Goal: Information Seeking & Learning: Learn about a topic

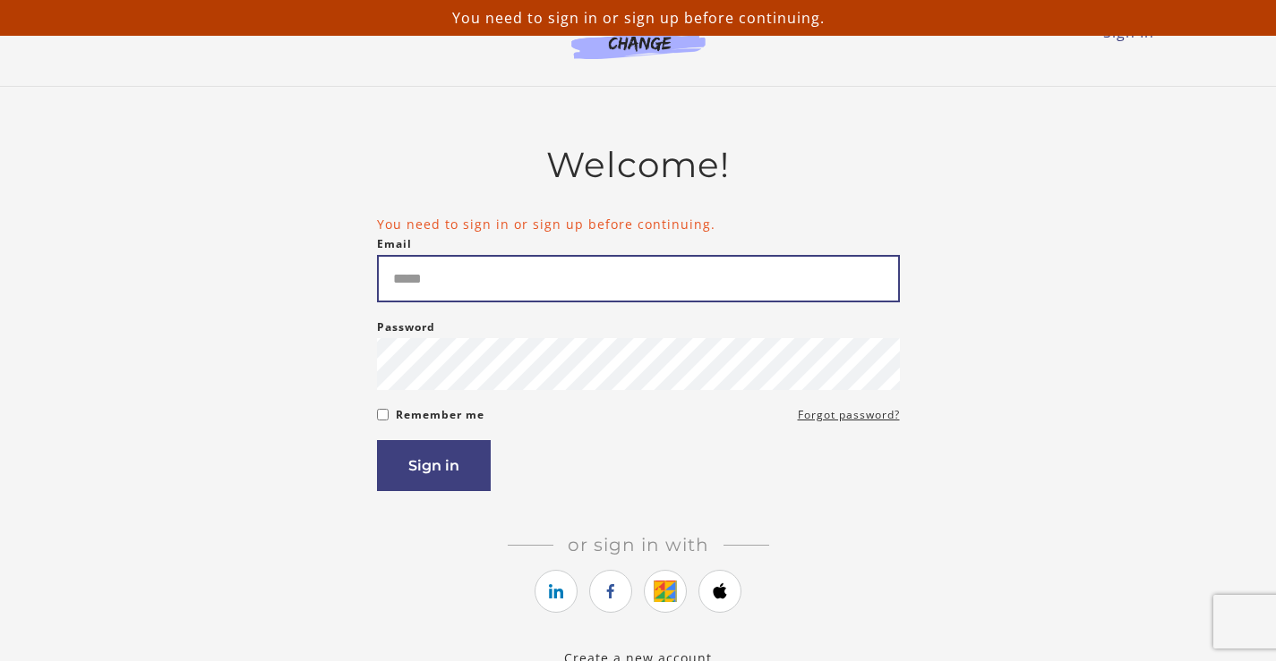
click at [593, 295] on input "Email" at bounding box center [638, 278] width 523 height 47
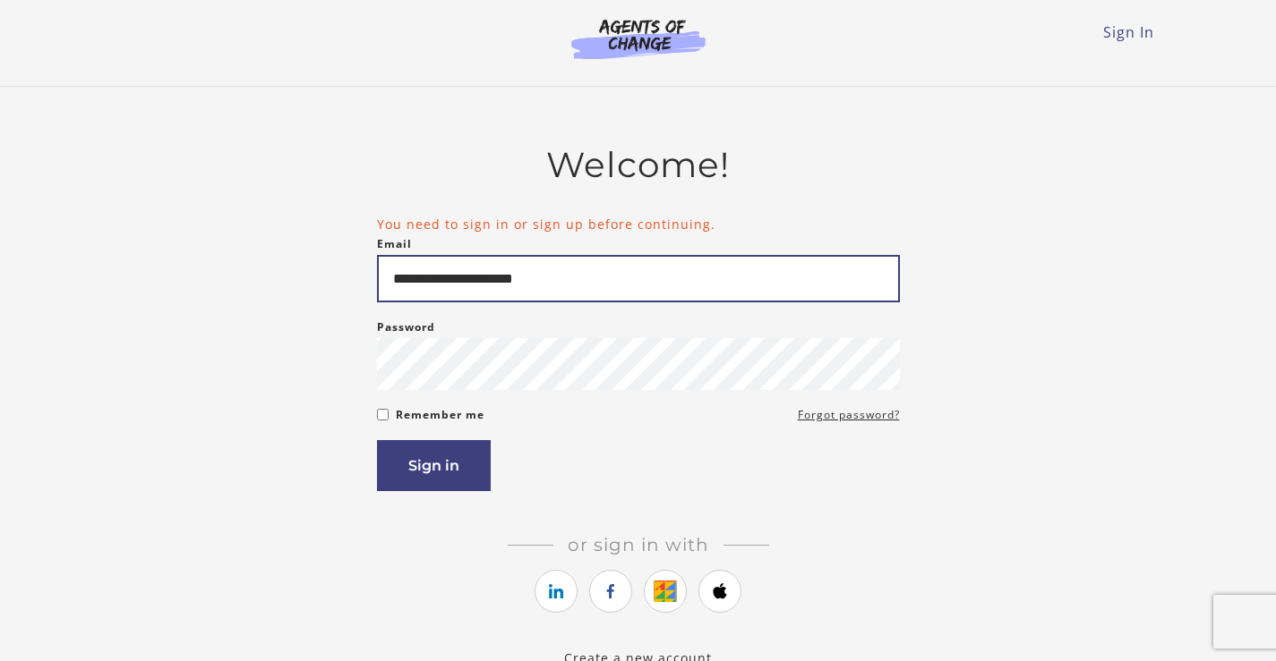
type input "**********"
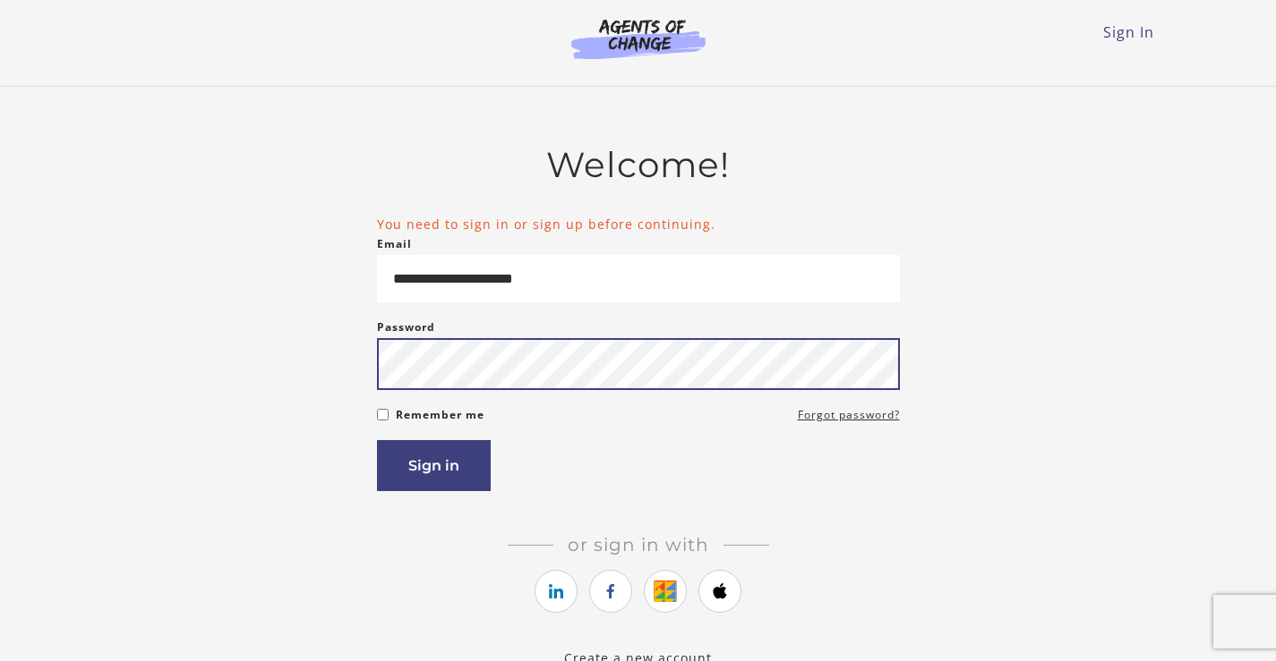
click at [377, 440] on button "Sign in" at bounding box center [434, 465] width 114 height 51
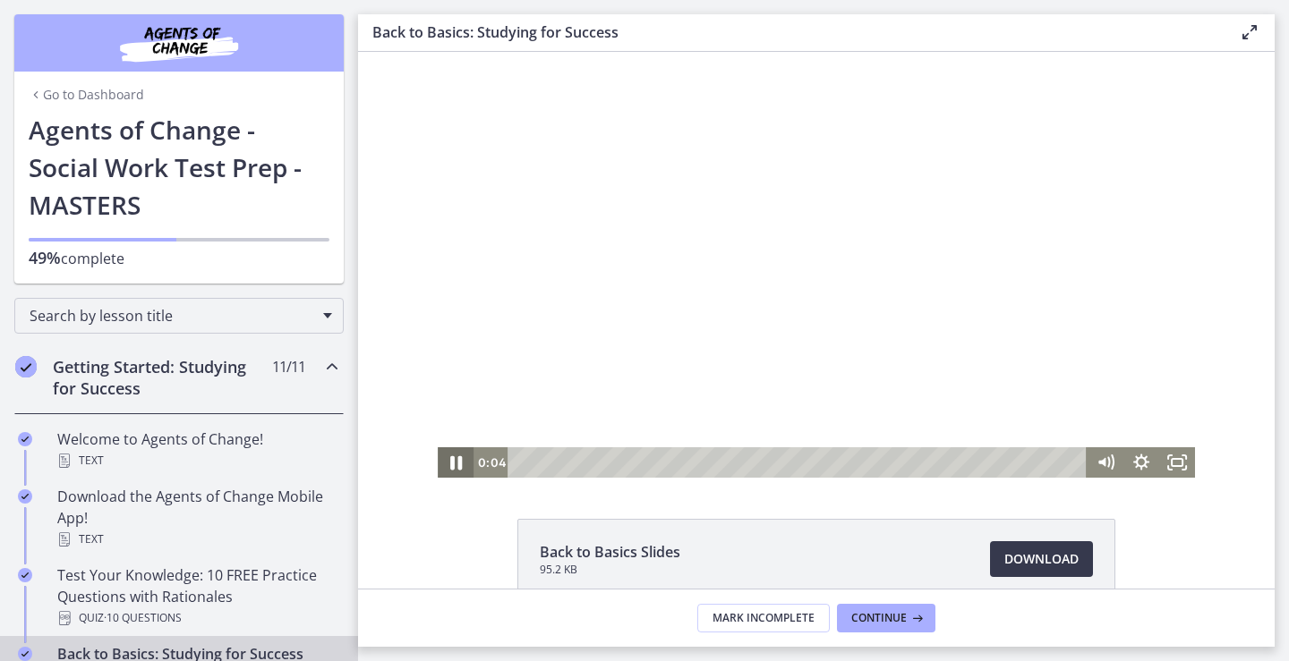
click at [453, 464] on icon "Pause" at bounding box center [456, 464] width 12 height 14
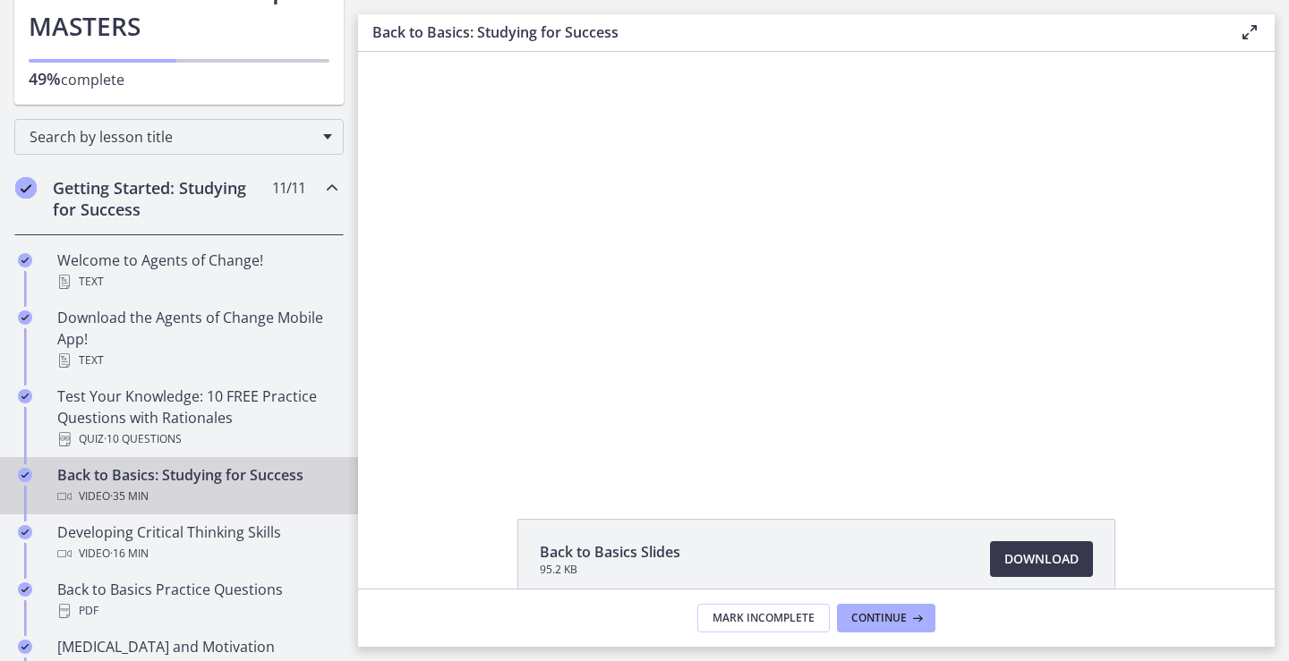
scroll to position [269, 0]
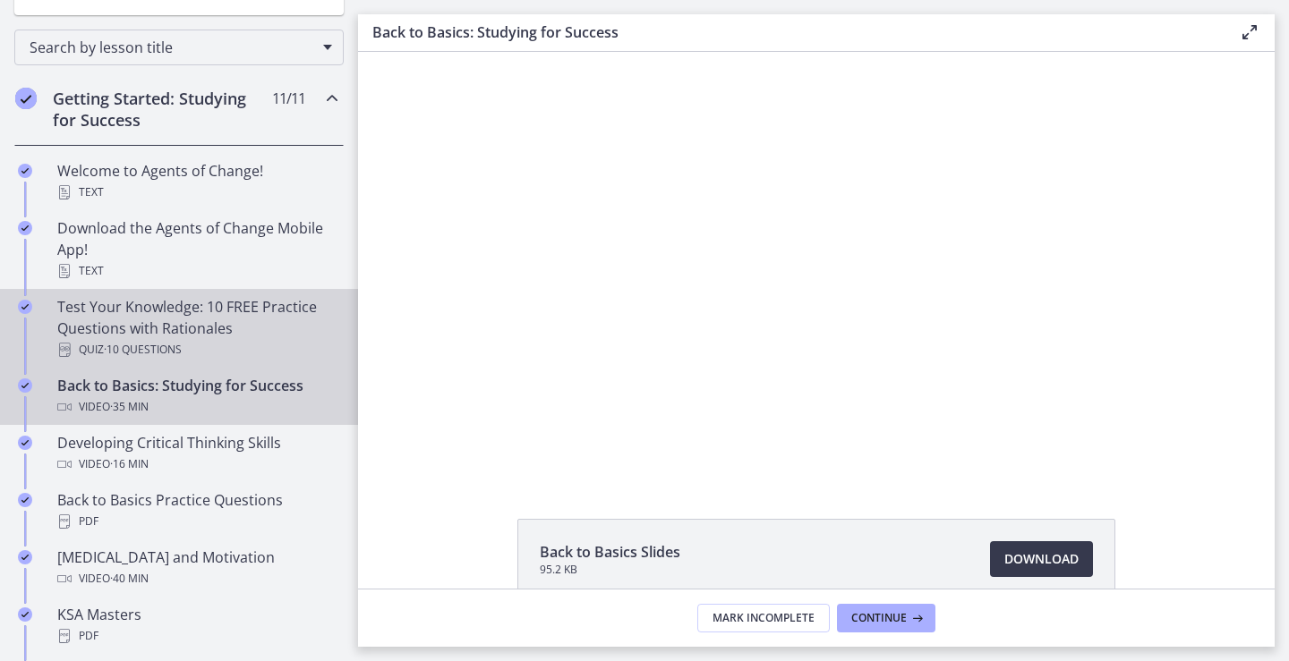
click at [180, 321] on div "Test Your Knowledge: 10 FREE Practice Questions with Rationales Quiz · 10 Quest…" at bounding box center [196, 328] width 279 height 64
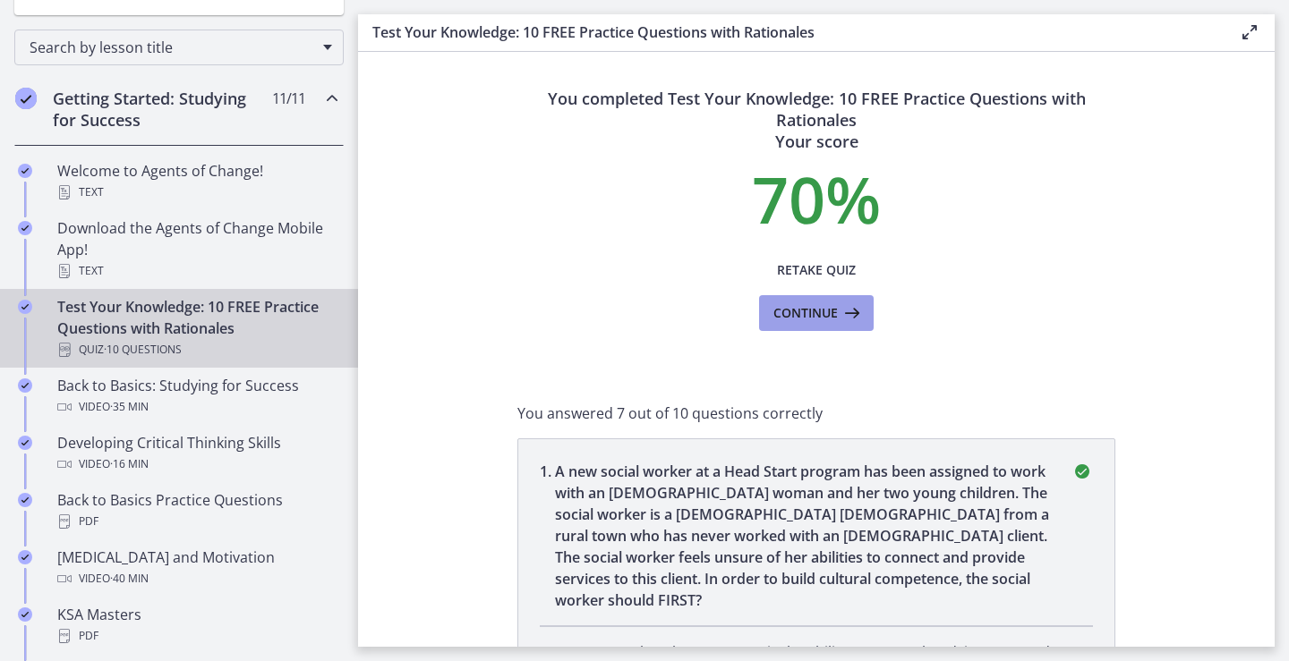
click at [798, 322] on span "Continue" at bounding box center [805, 313] width 64 height 21
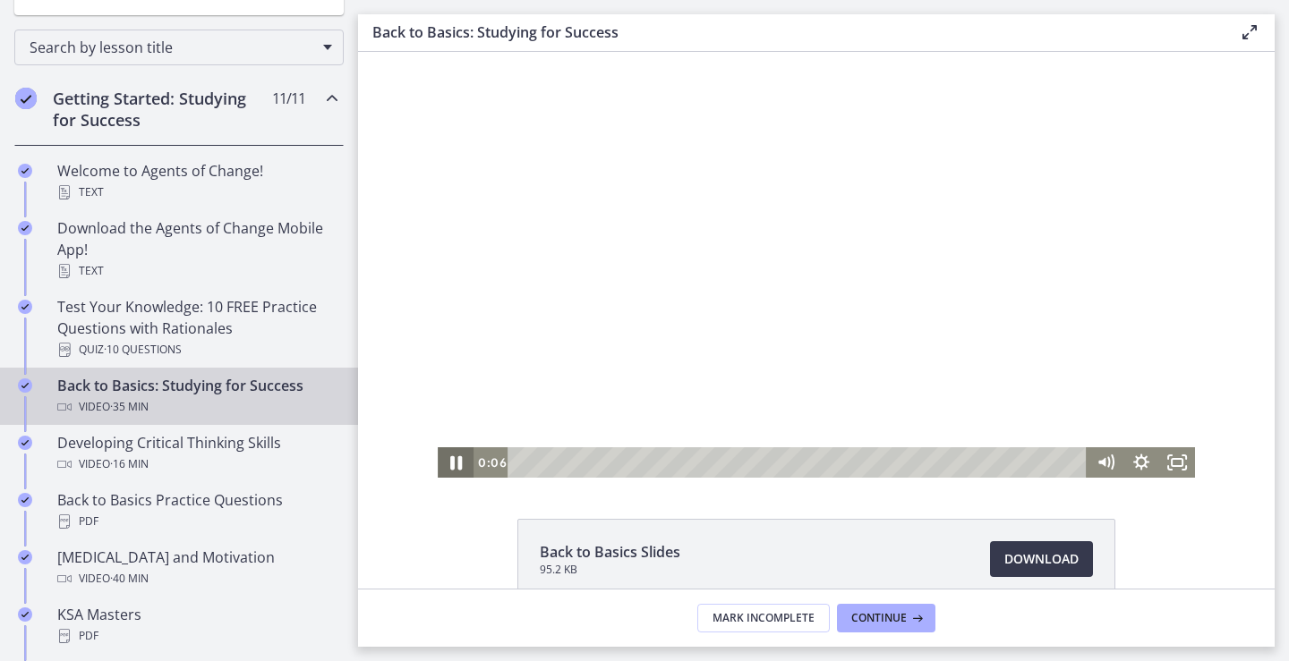
click at [450, 461] on icon "Pause" at bounding box center [456, 464] width 12 height 14
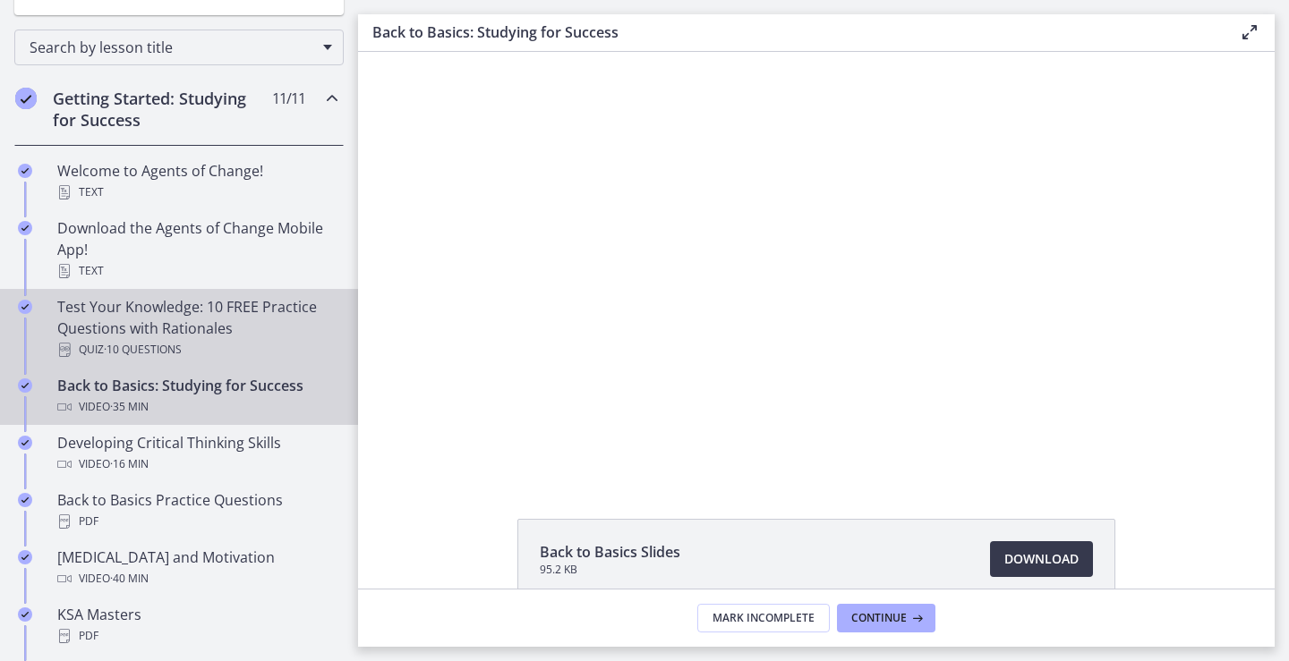
click at [151, 320] on div "Test Your Knowledge: 10 FREE Practice Questions with Rationales Quiz · 10 Quest…" at bounding box center [196, 328] width 279 height 64
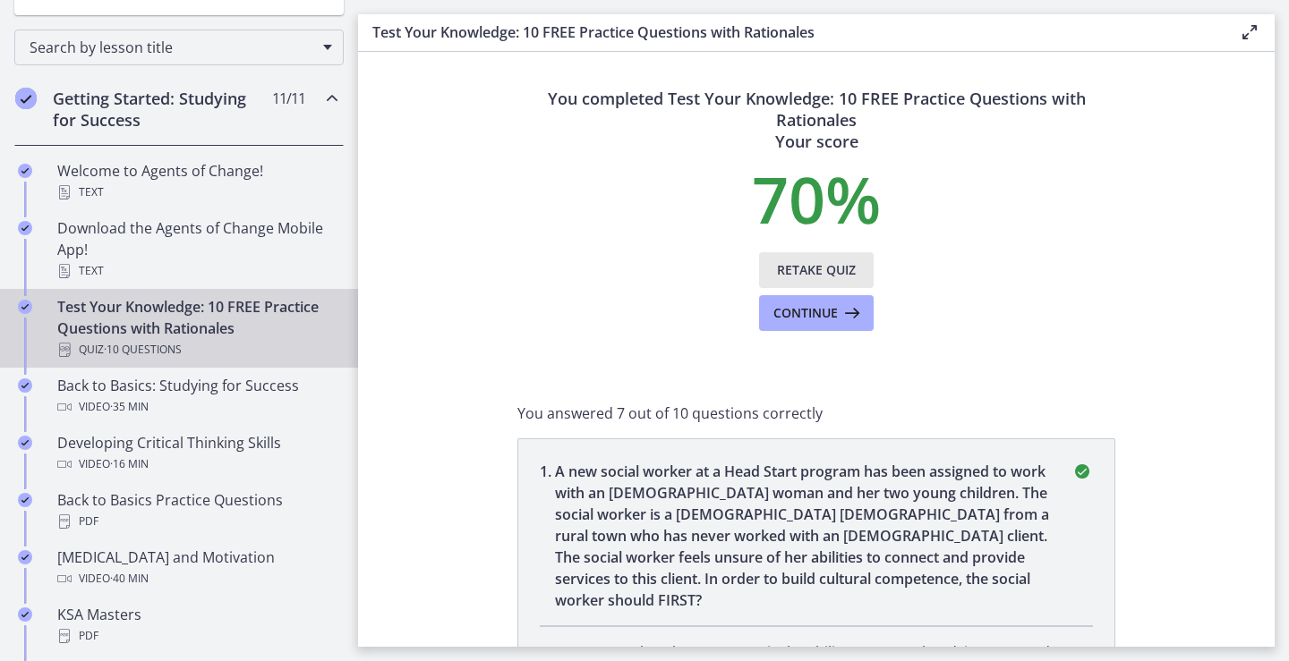
click at [827, 269] on span "Retake Quiz" at bounding box center [816, 270] width 79 height 21
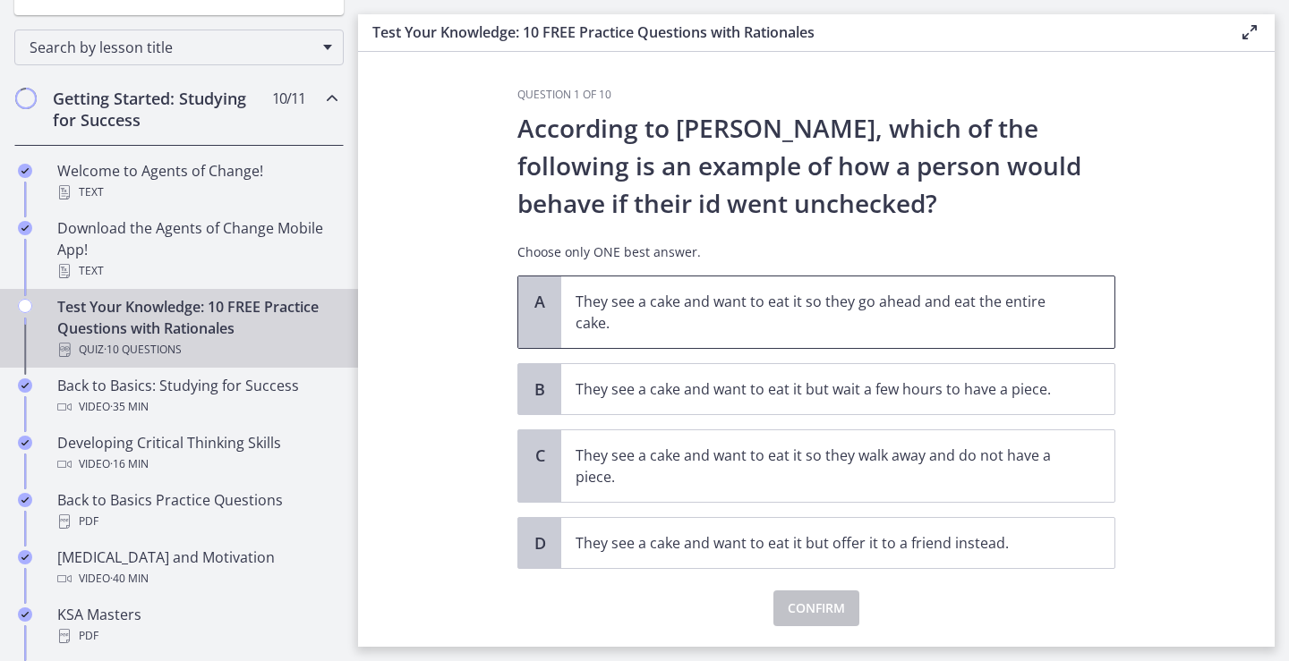
click at [619, 297] on p "They see a cake and want to eat it so they go ahead and eat the entire cake." at bounding box center [820, 312] width 489 height 43
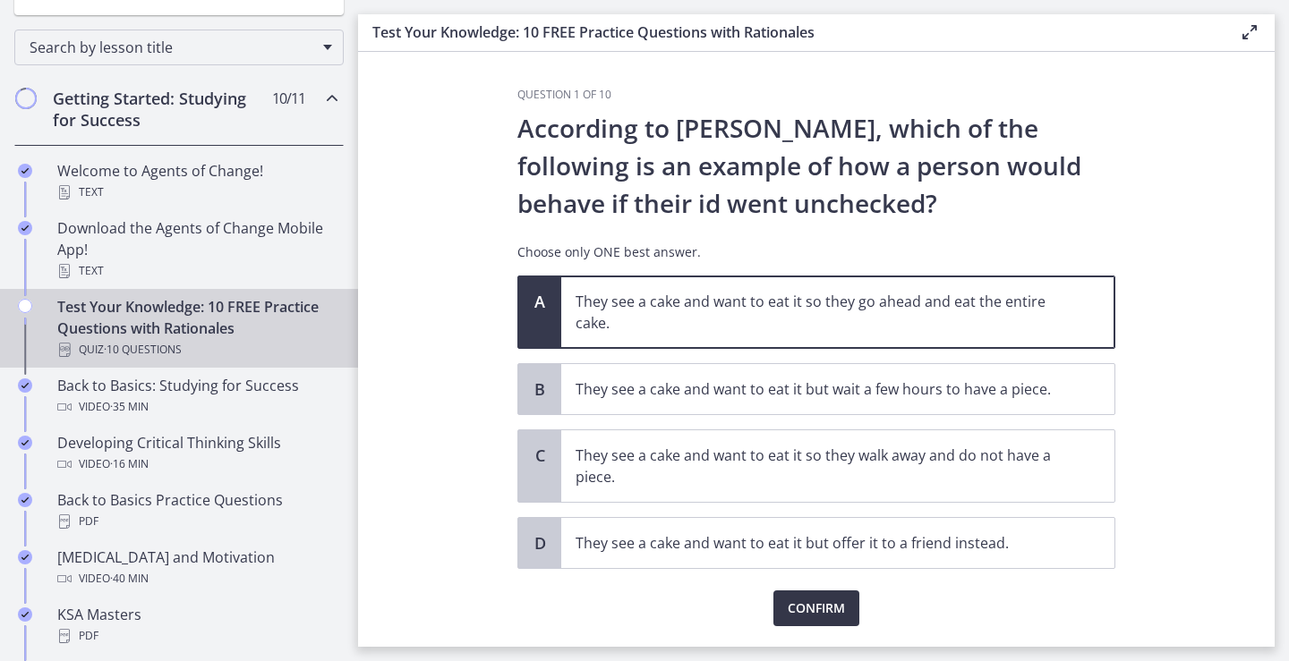
click at [823, 601] on span "Confirm" at bounding box center [816, 608] width 57 height 21
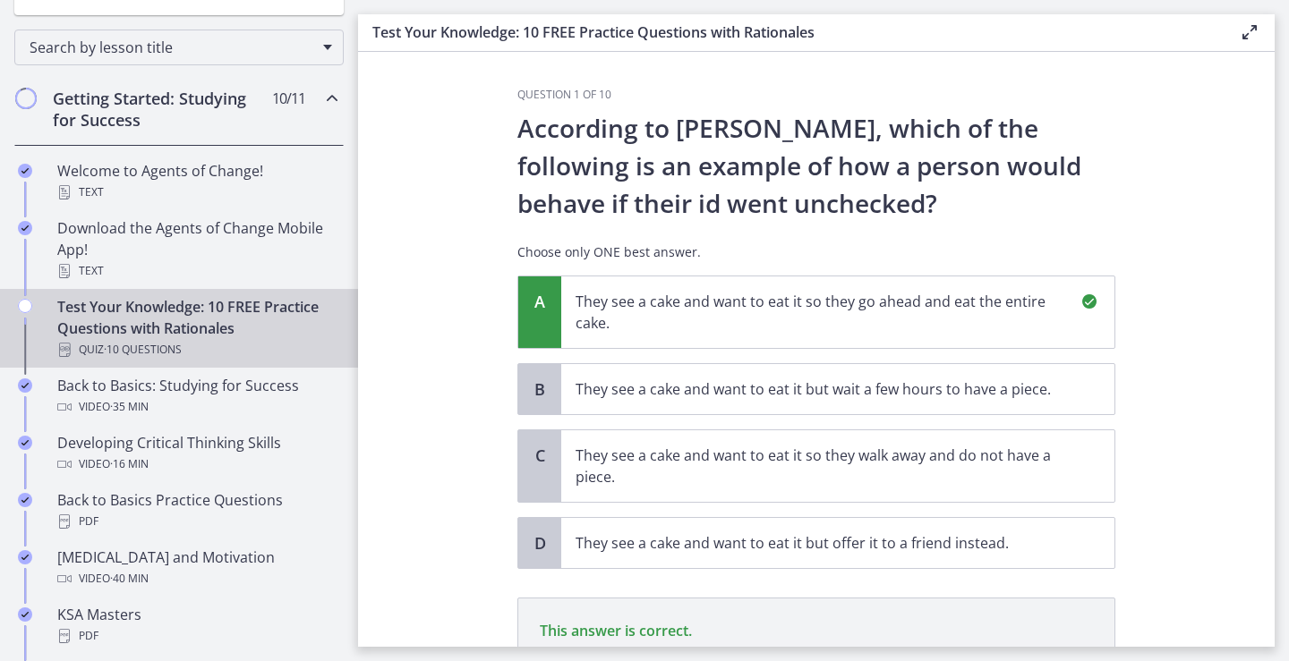
scroll to position [239, 0]
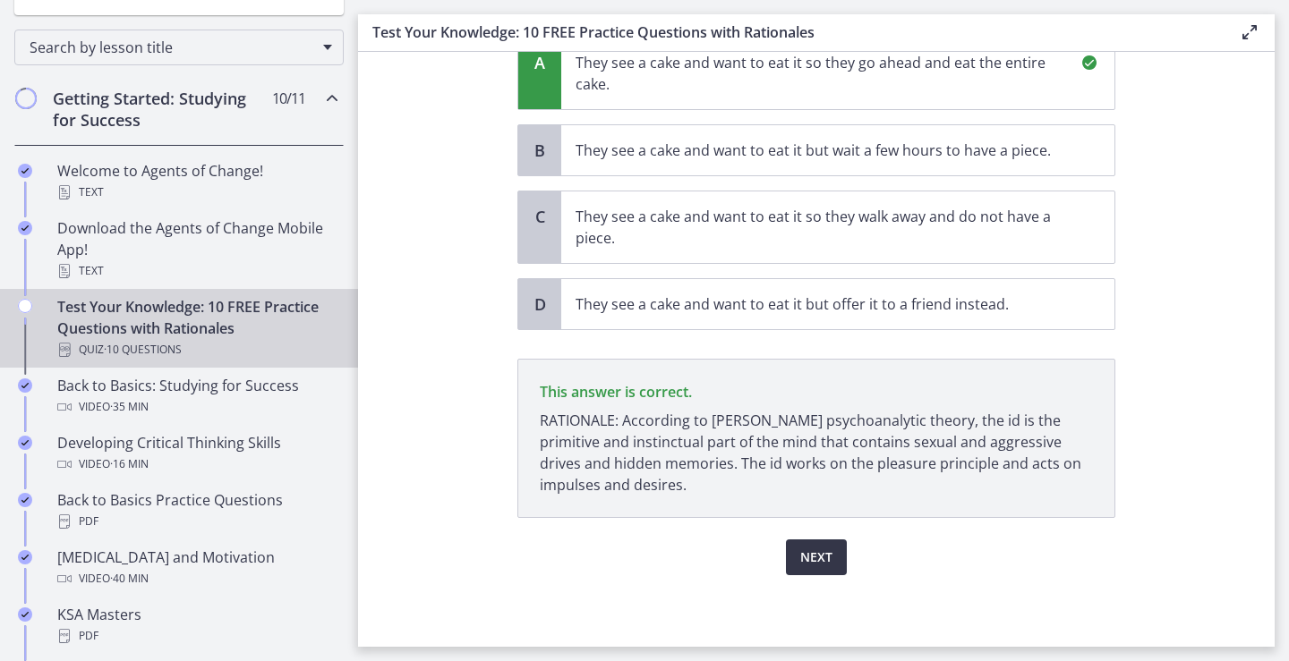
click at [806, 560] on span "Next" at bounding box center [816, 557] width 32 height 21
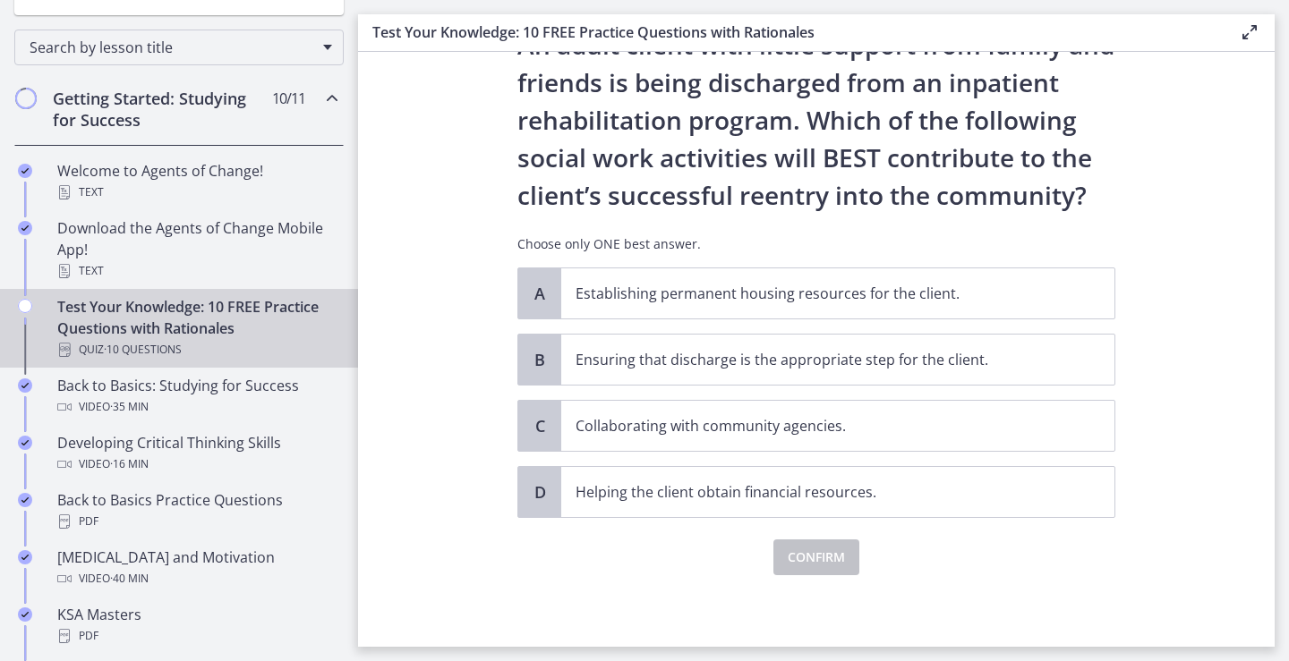
scroll to position [0, 0]
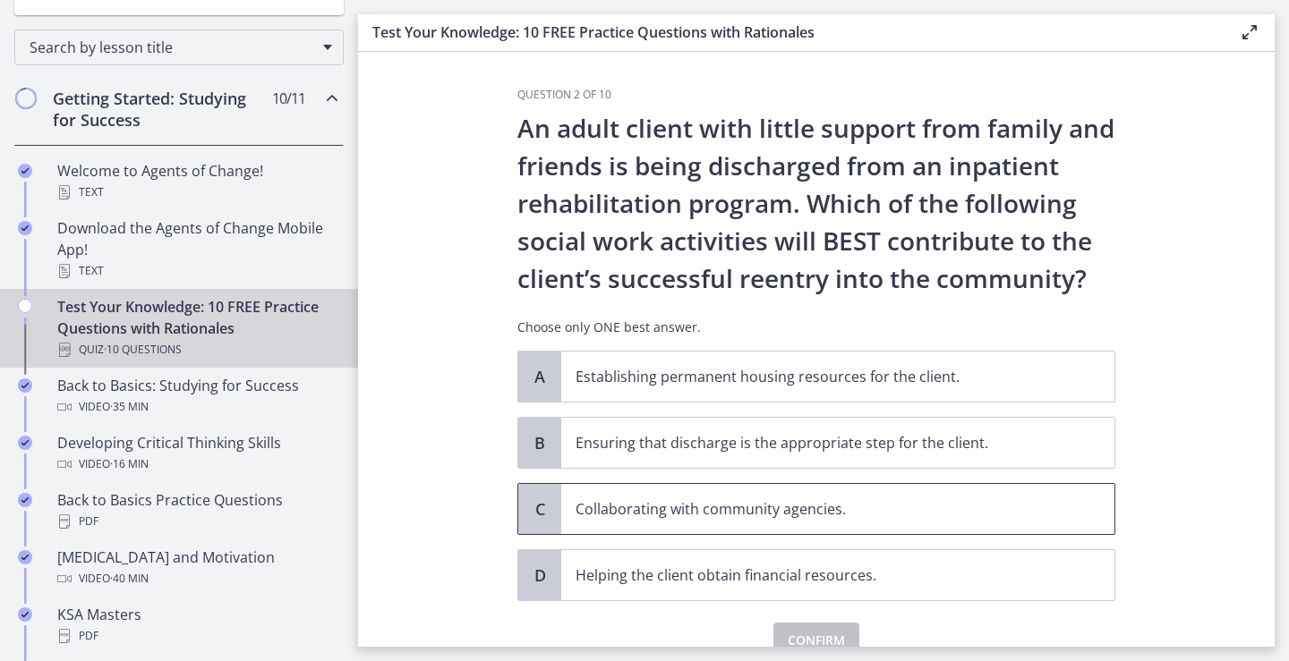
click at [857, 516] on p "Collaborating with community agencies." at bounding box center [820, 509] width 489 height 21
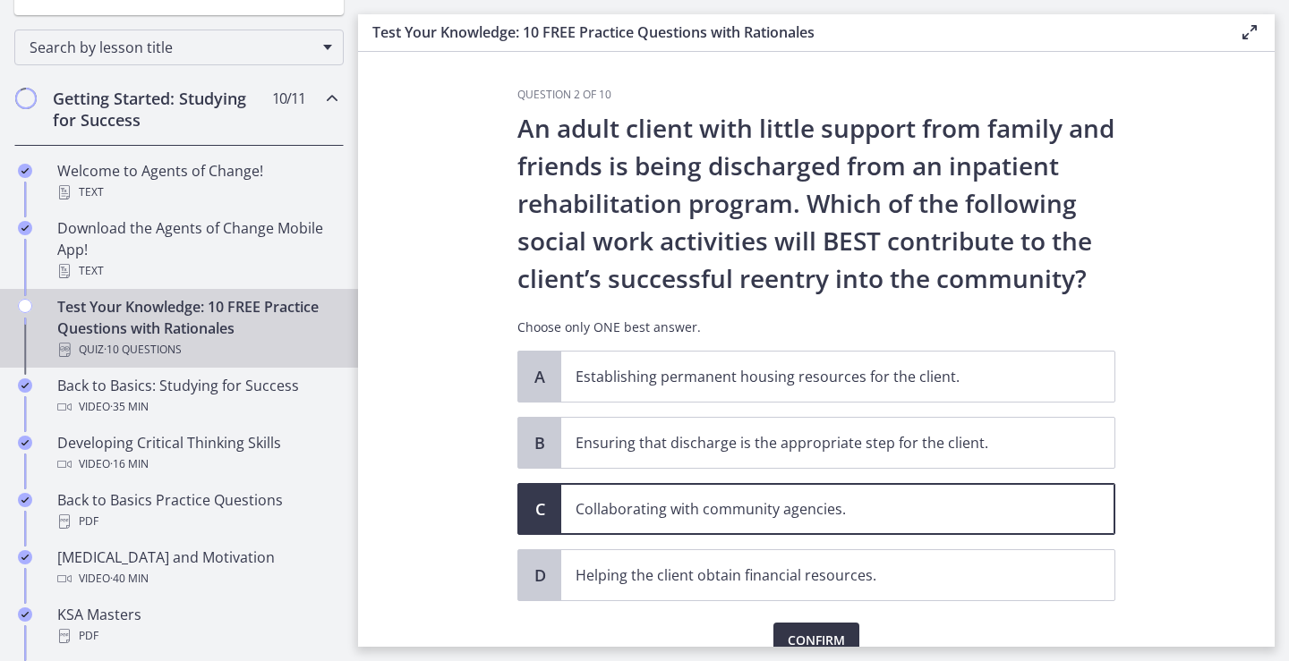
click at [829, 637] on span "Confirm" at bounding box center [816, 640] width 57 height 21
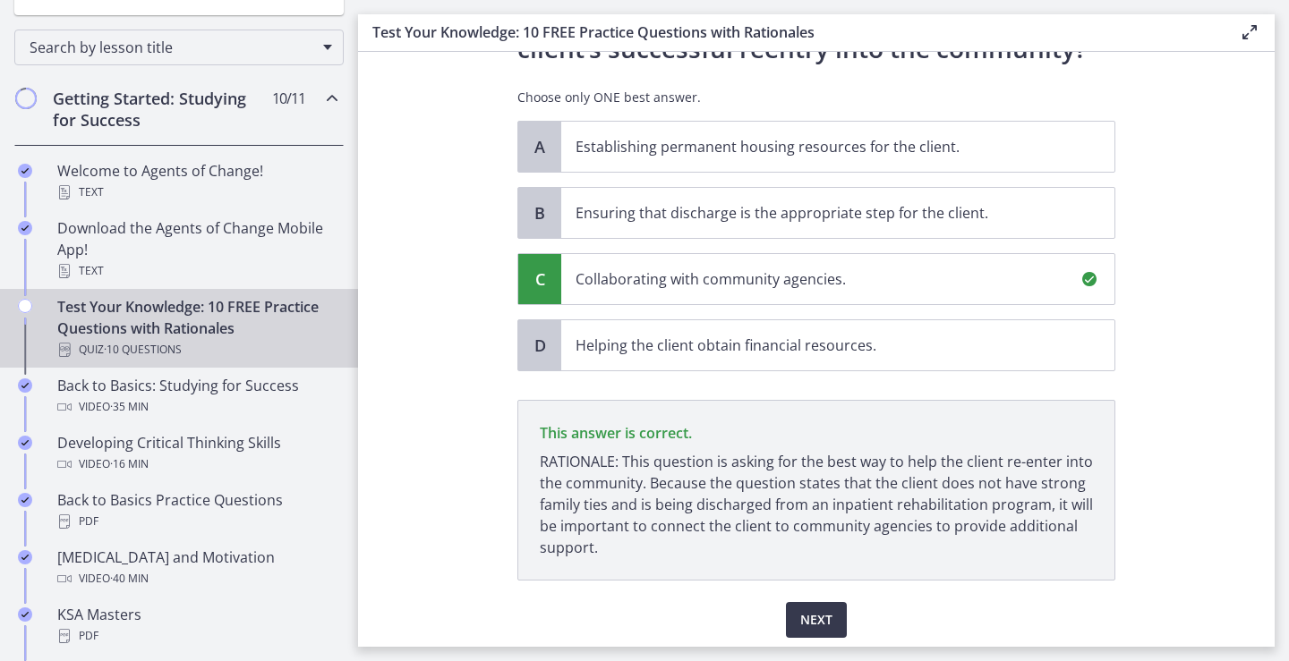
scroll to position [293, 0]
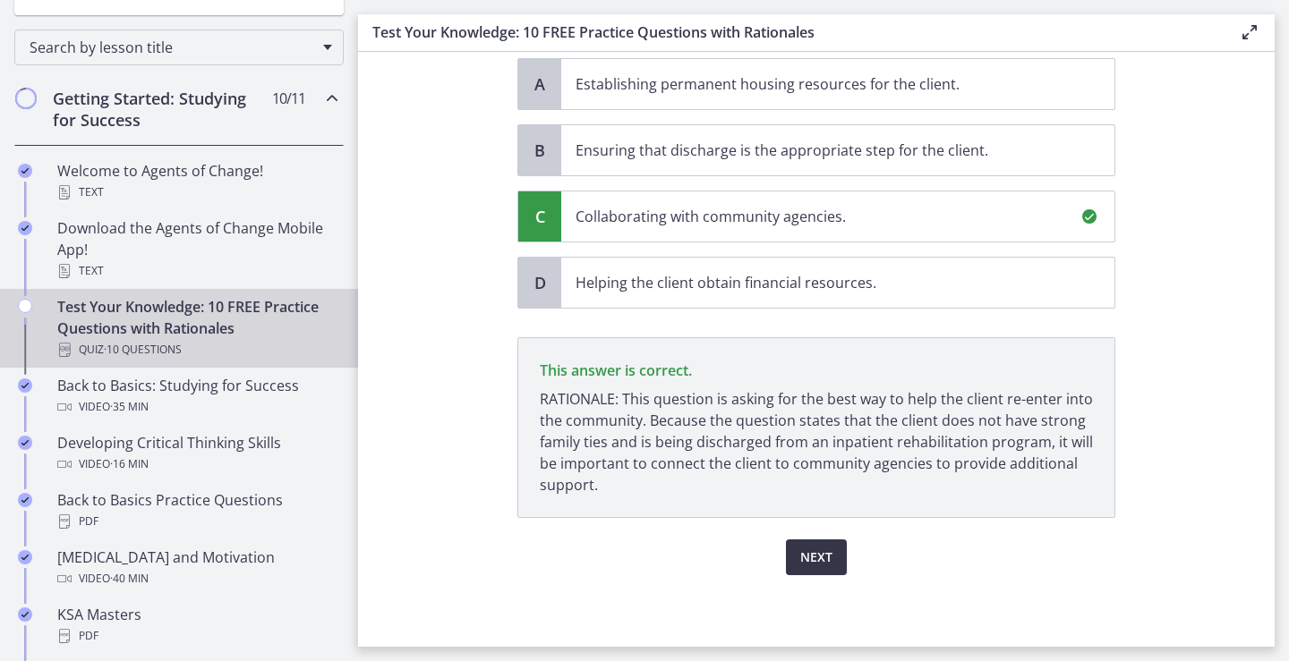
click at [800, 566] on span "Next" at bounding box center [816, 557] width 32 height 21
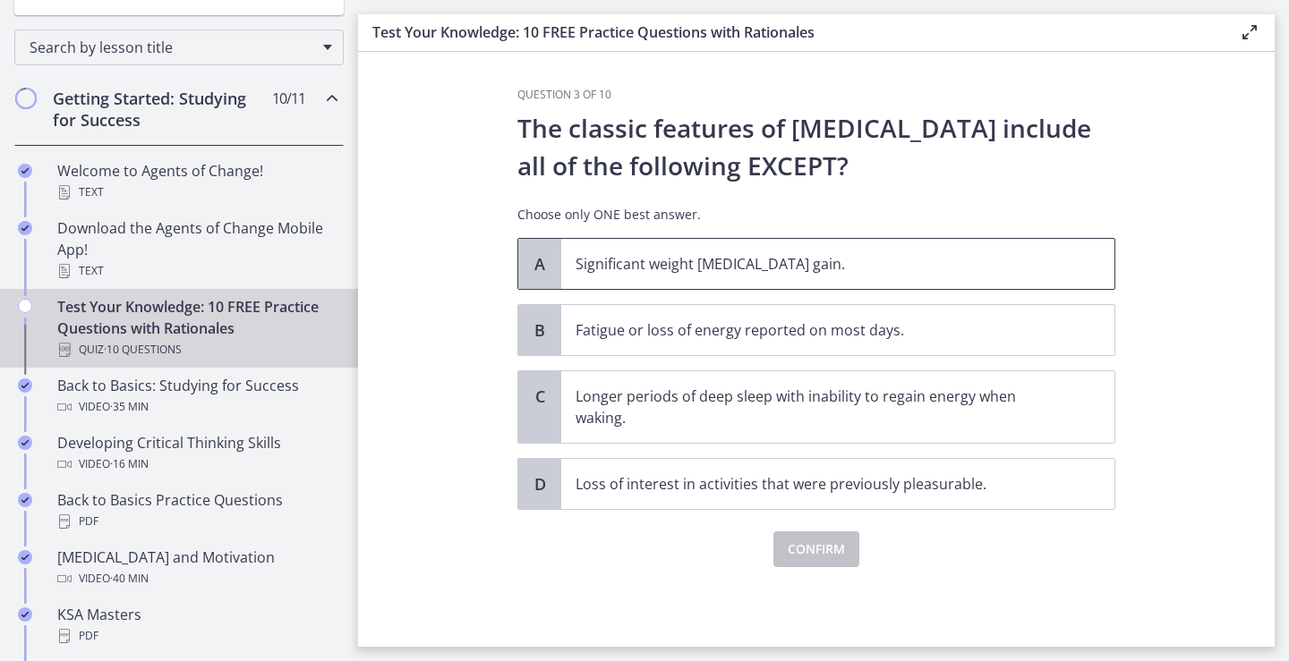
click at [723, 262] on p "Significant weight [MEDICAL_DATA] gain." at bounding box center [820, 263] width 489 height 21
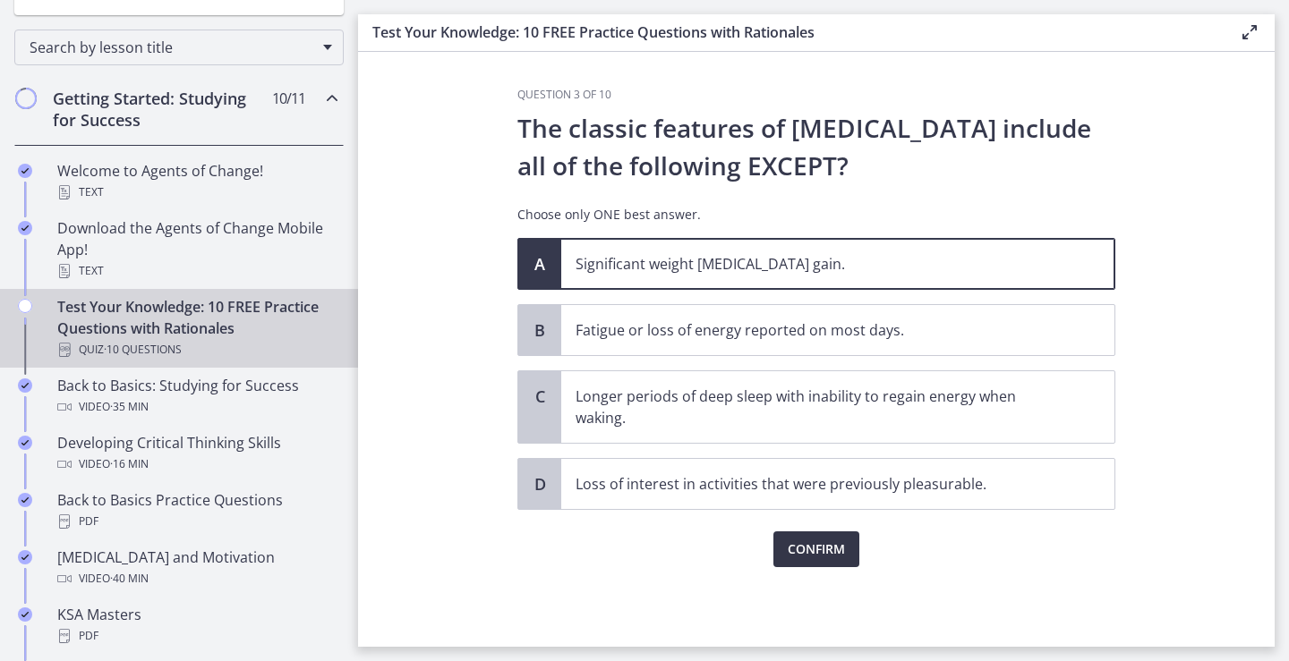
click at [798, 541] on span "Confirm" at bounding box center [816, 549] width 57 height 21
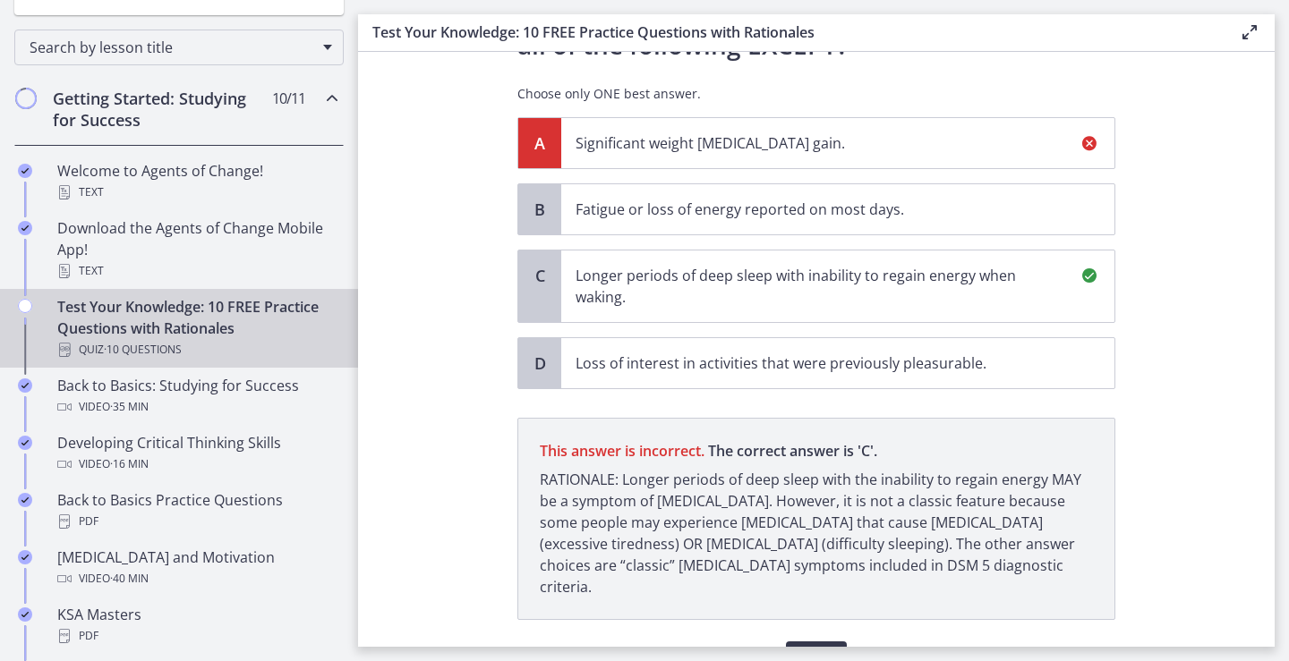
scroll to position [201, 0]
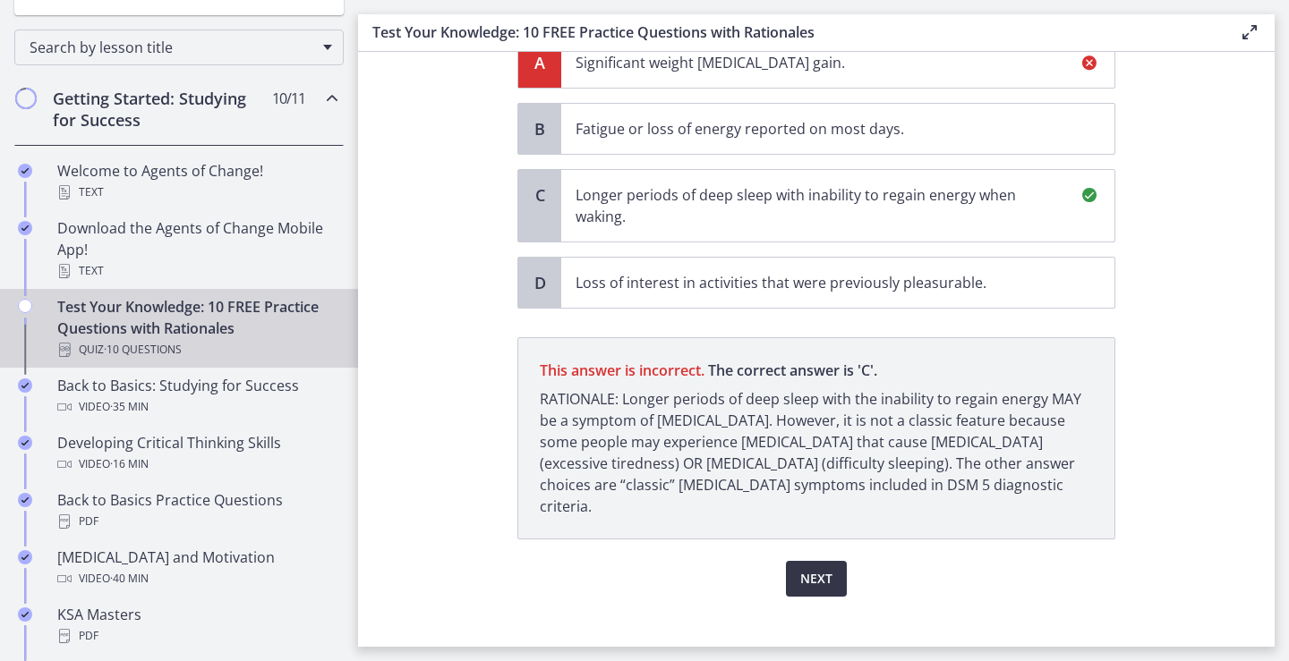
click at [813, 568] on span "Next" at bounding box center [816, 578] width 32 height 21
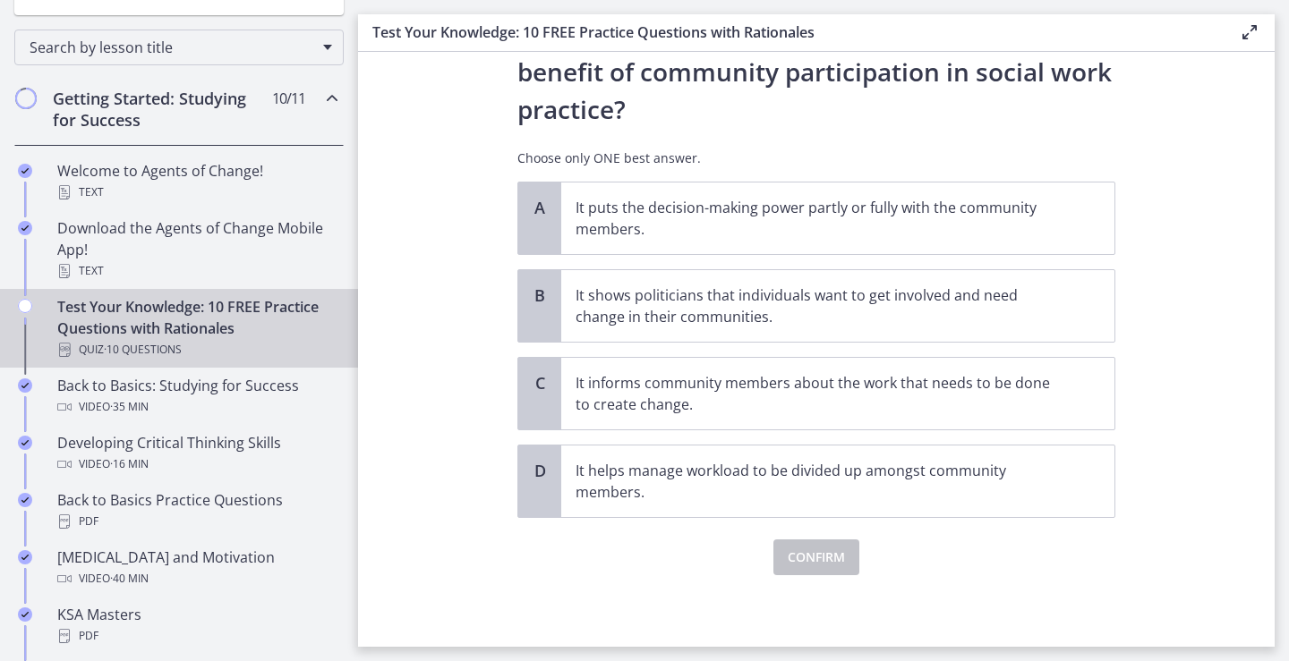
scroll to position [0, 0]
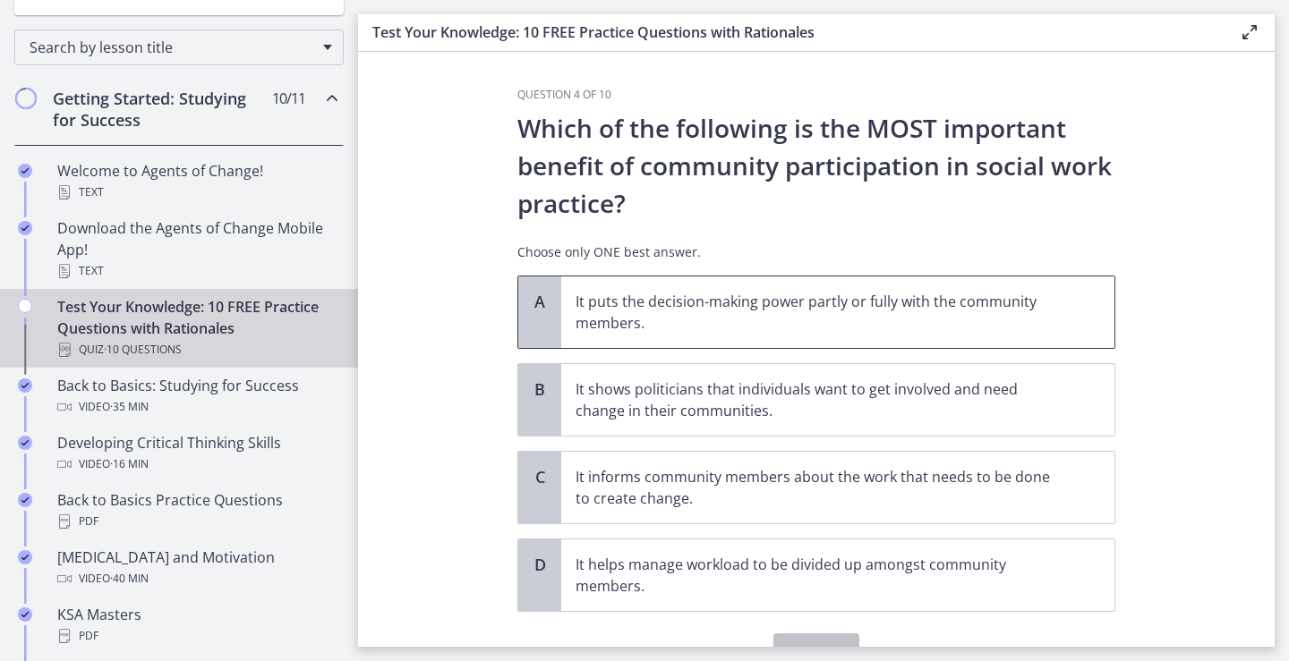
click at [991, 314] on p "It puts the decision-making power partly or fully with the community members." at bounding box center [820, 312] width 489 height 43
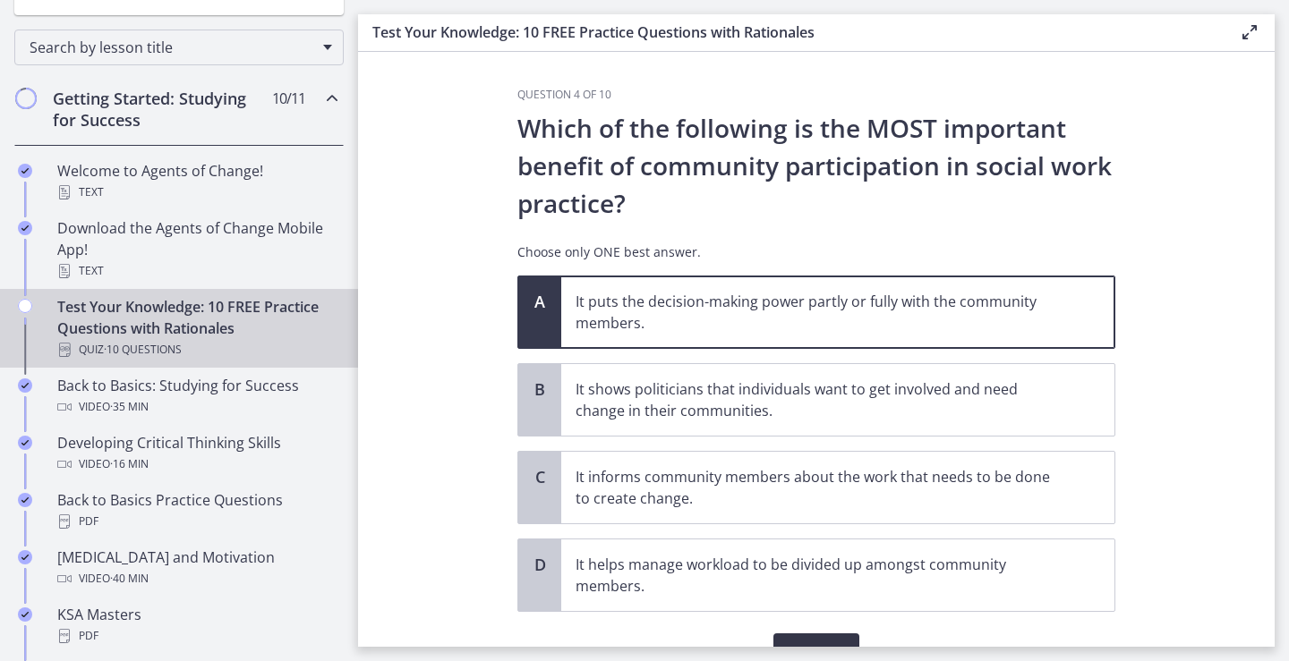
click at [827, 641] on span "Confirm" at bounding box center [816, 651] width 57 height 21
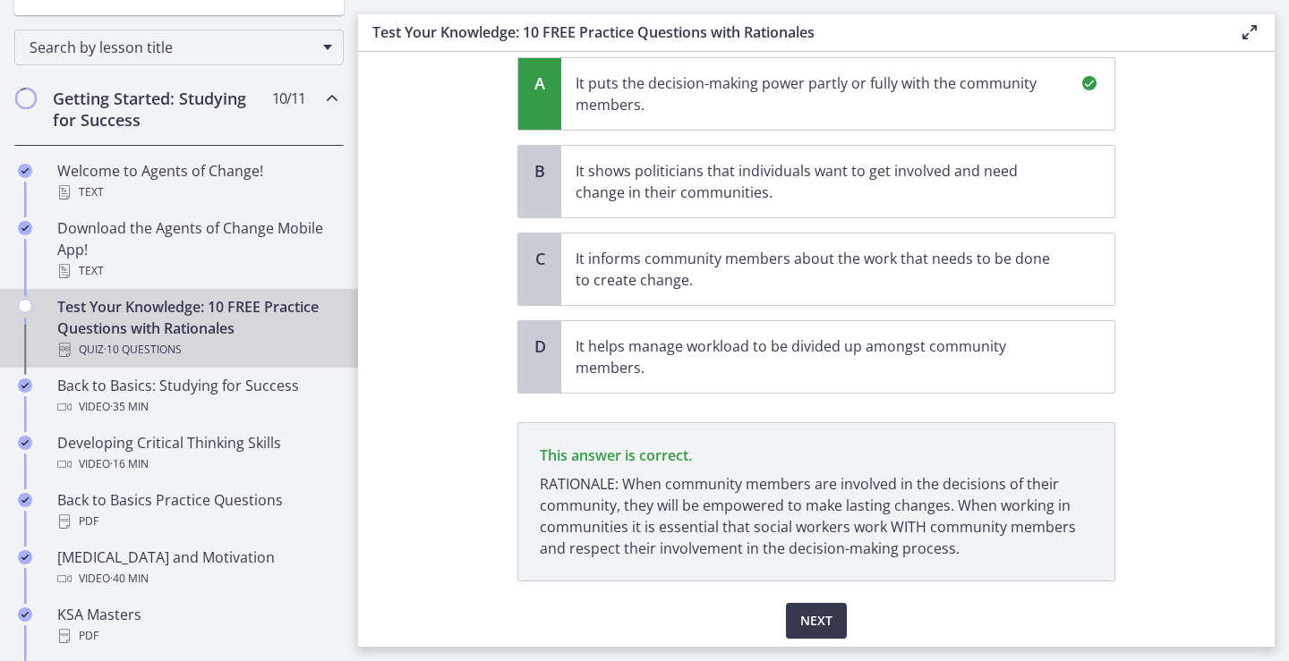
scroll to position [282, 0]
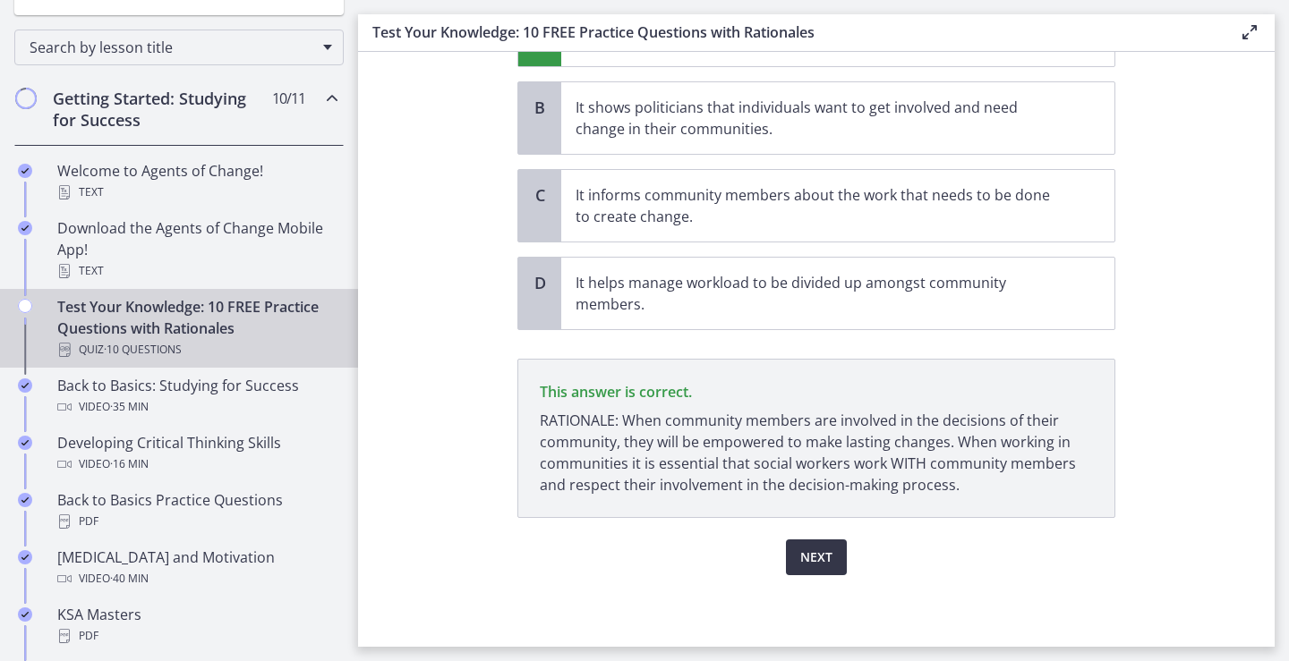
click at [824, 561] on span "Next" at bounding box center [816, 557] width 32 height 21
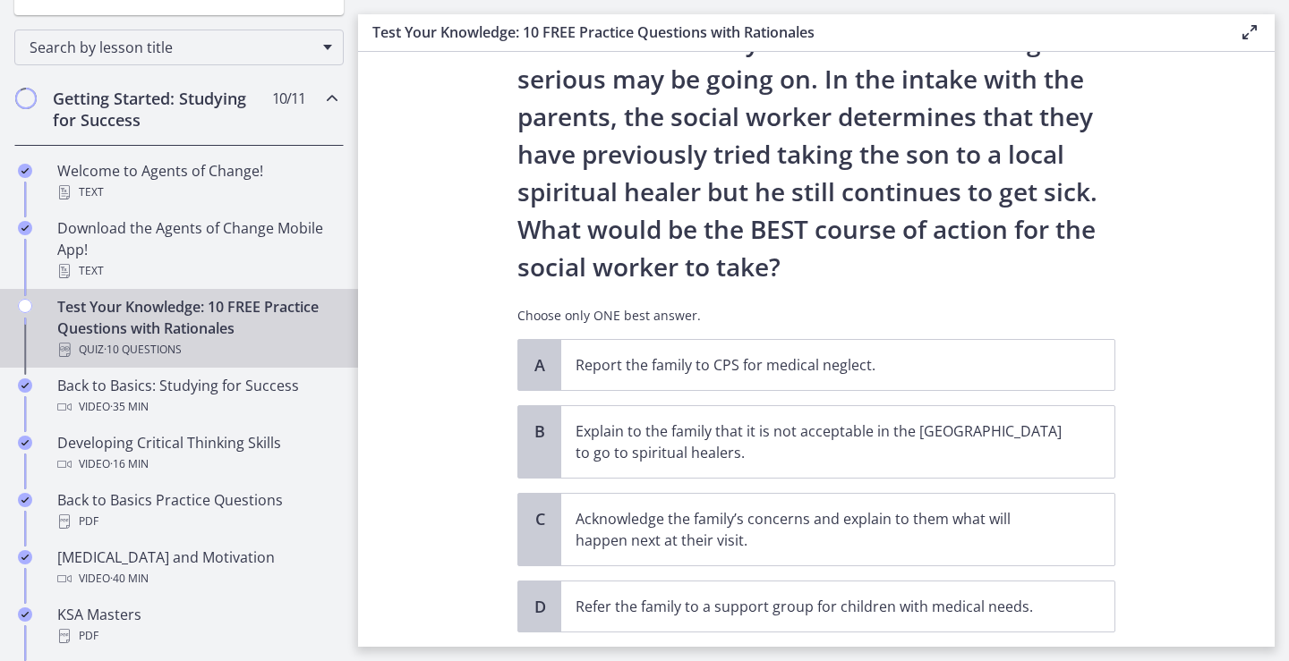
scroll to position [352, 0]
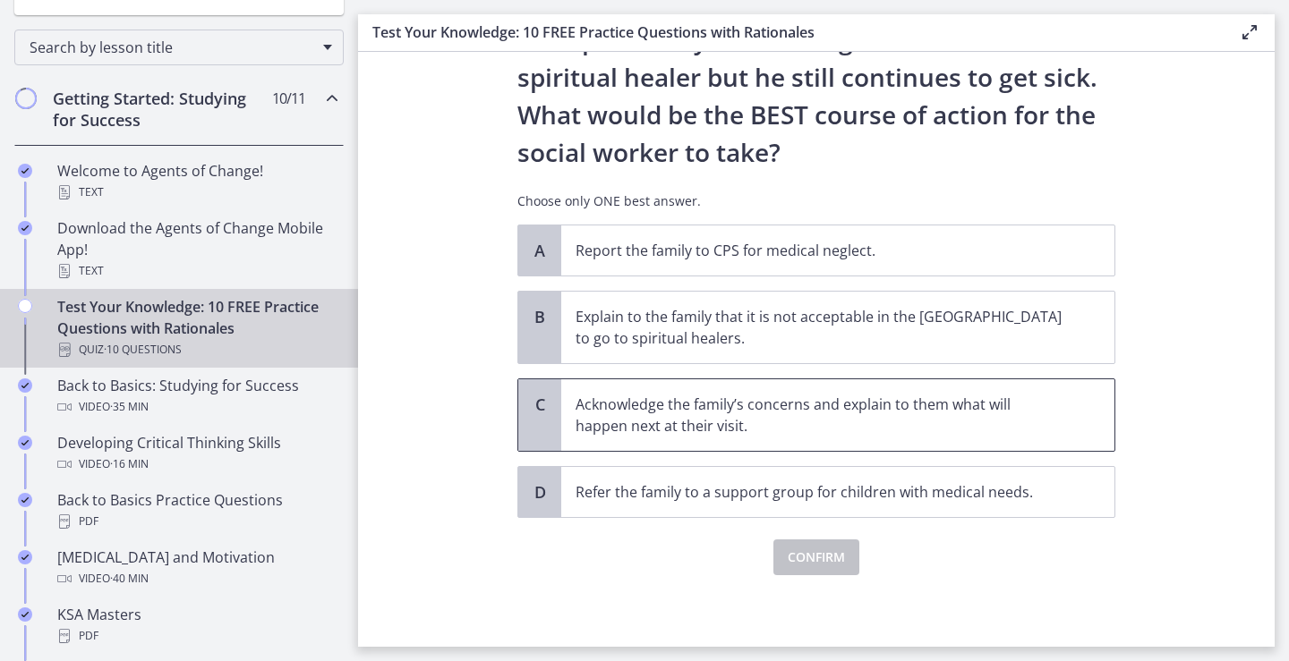
click at [798, 423] on p "Acknowledge the family’s concerns and explain to them what will happen next at …" at bounding box center [820, 415] width 489 height 43
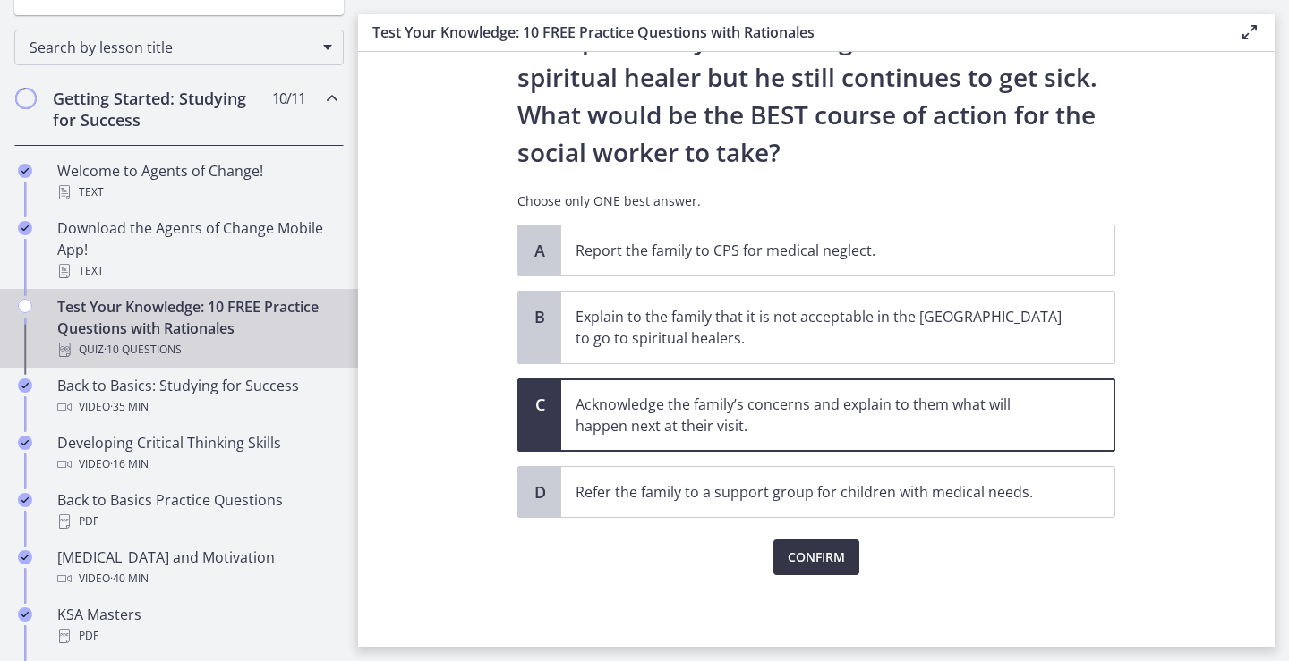
click at [797, 560] on span "Confirm" at bounding box center [816, 557] width 57 height 21
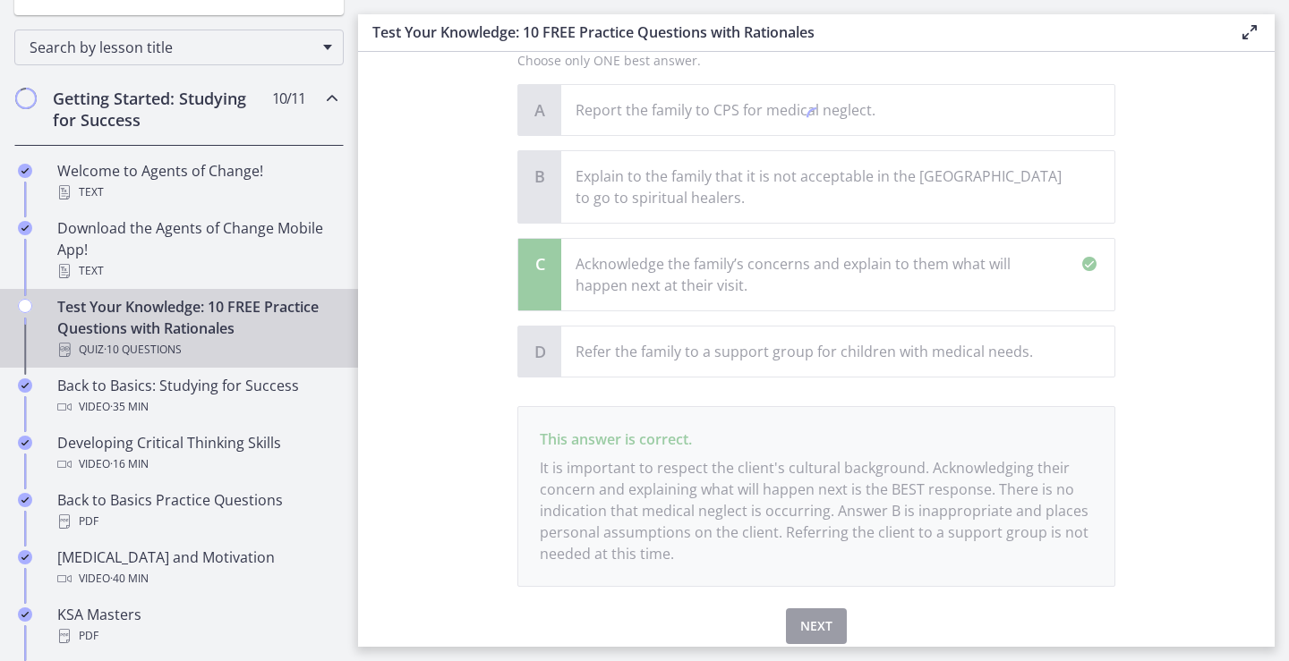
scroll to position [561, 0]
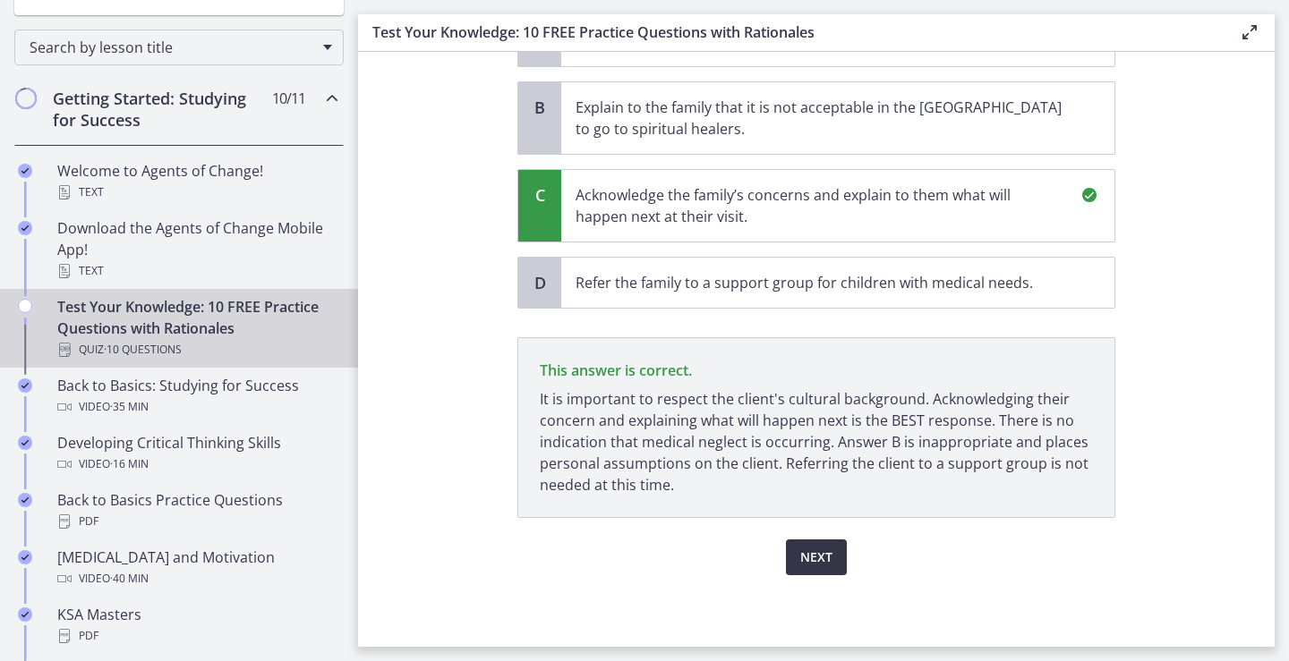
click at [822, 546] on button "Next" at bounding box center [816, 558] width 61 height 36
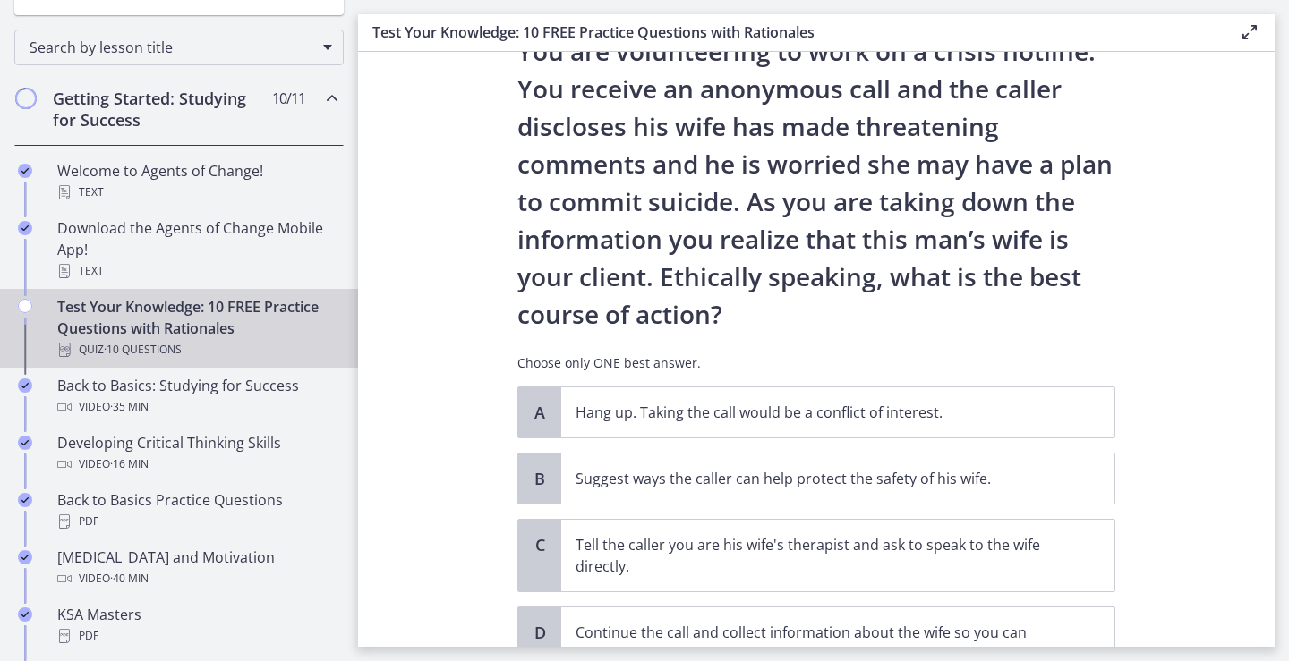
scroll to position [179, 0]
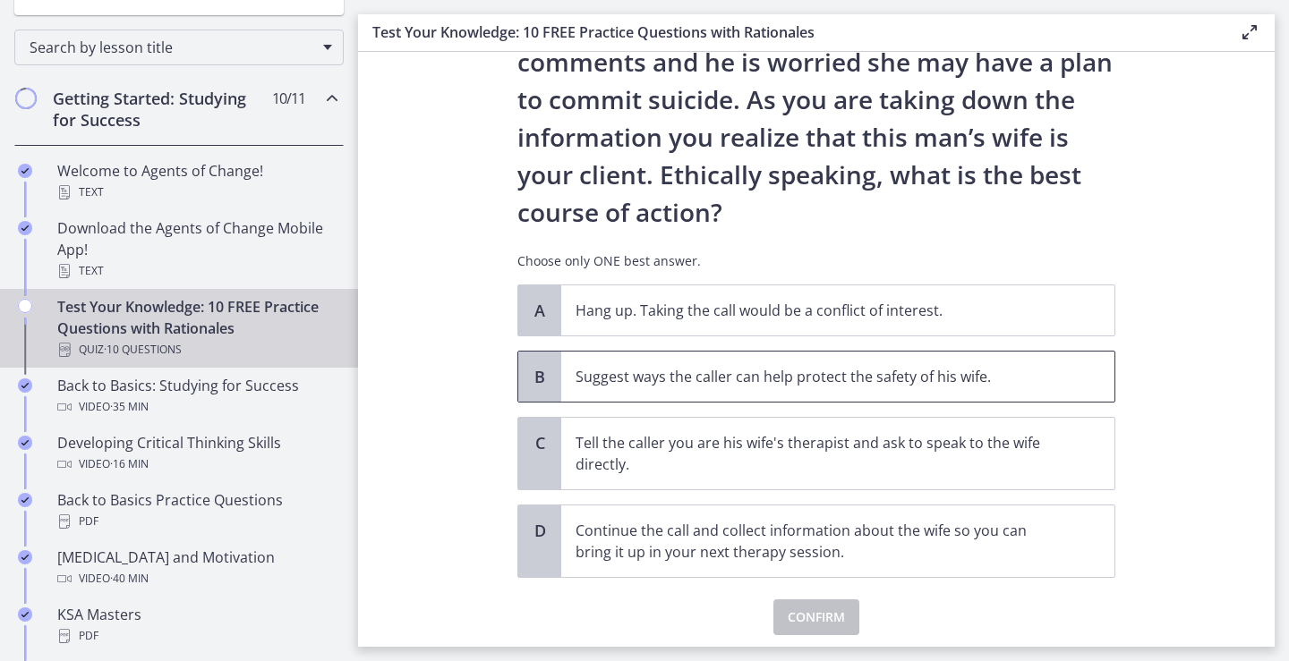
click at [798, 371] on p "Suggest ways the caller can help protect the safety of his wife." at bounding box center [820, 376] width 489 height 21
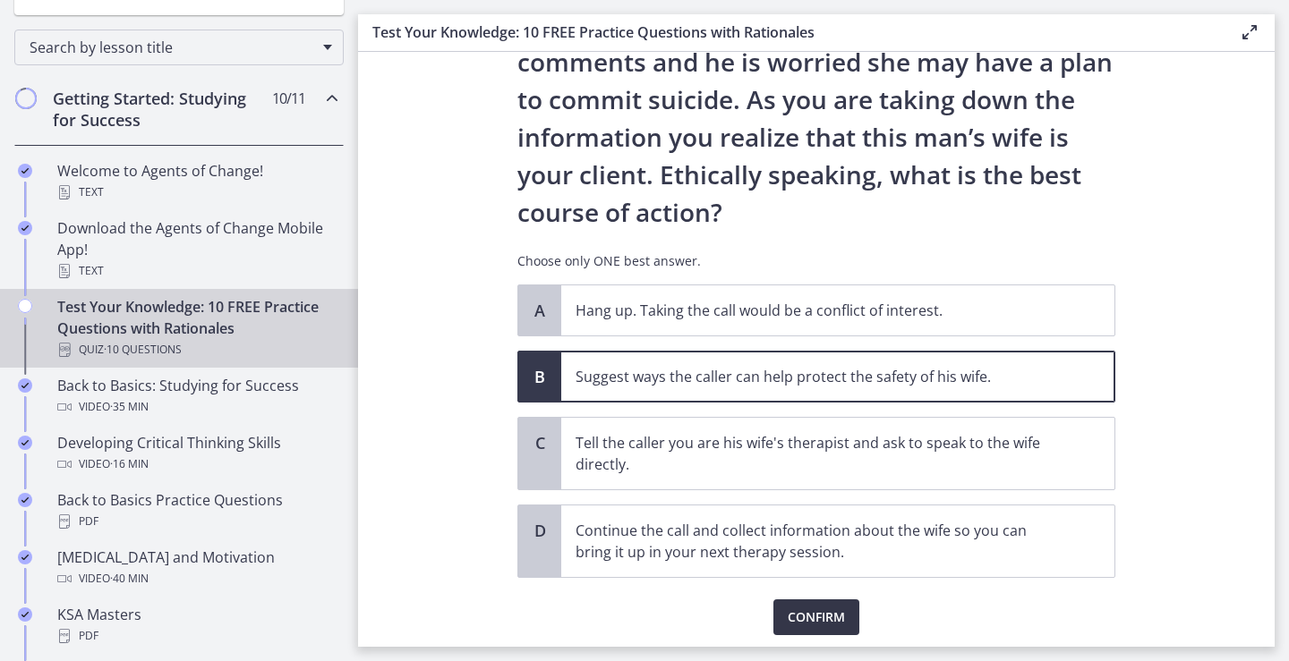
click at [828, 610] on span "Confirm" at bounding box center [816, 617] width 57 height 21
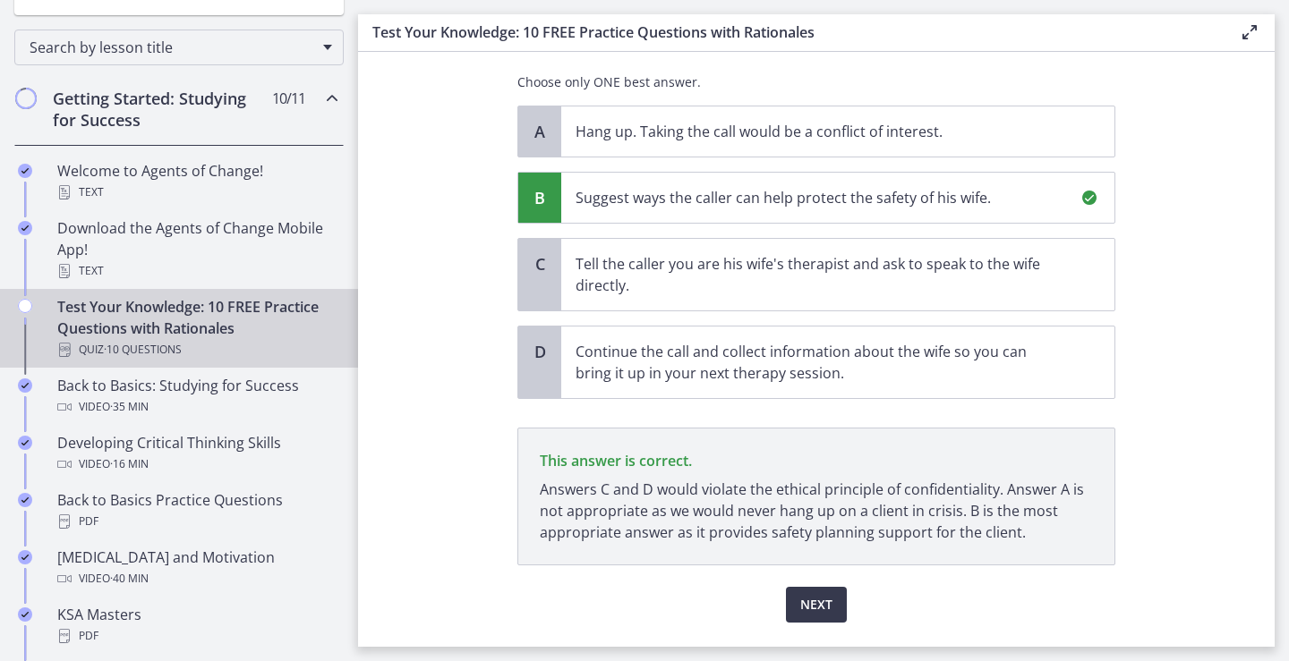
scroll to position [405, 0]
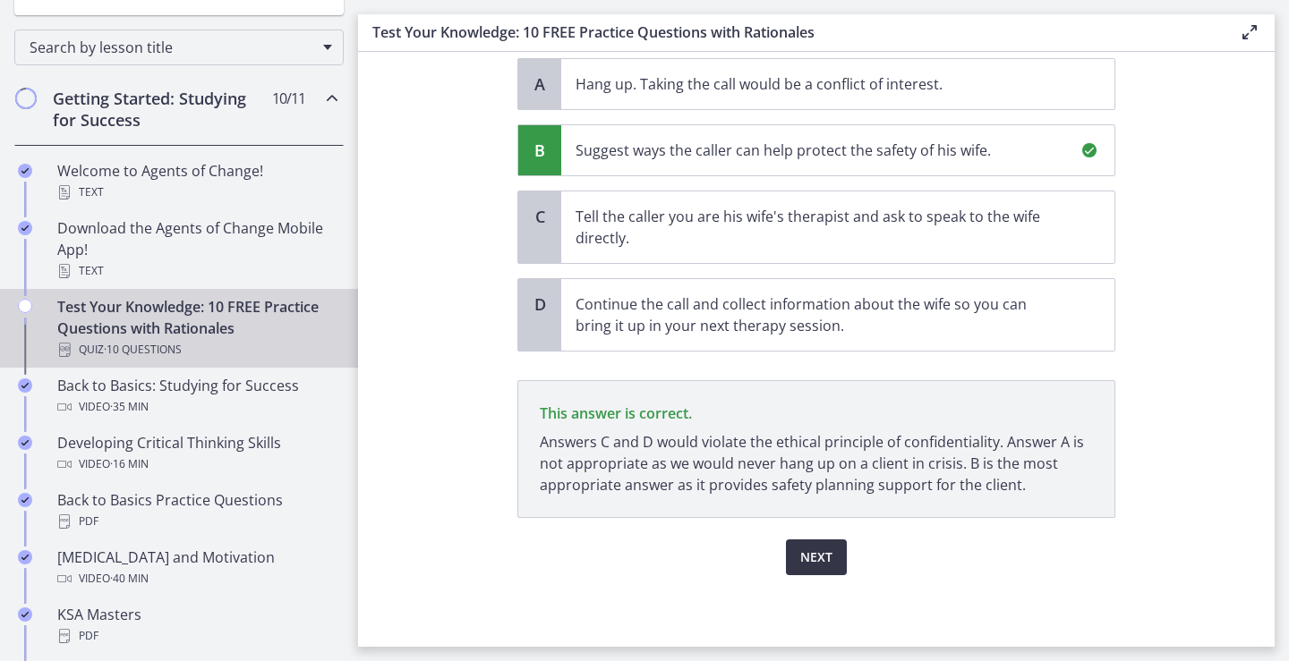
click at [820, 555] on span "Next" at bounding box center [816, 557] width 32 height 21
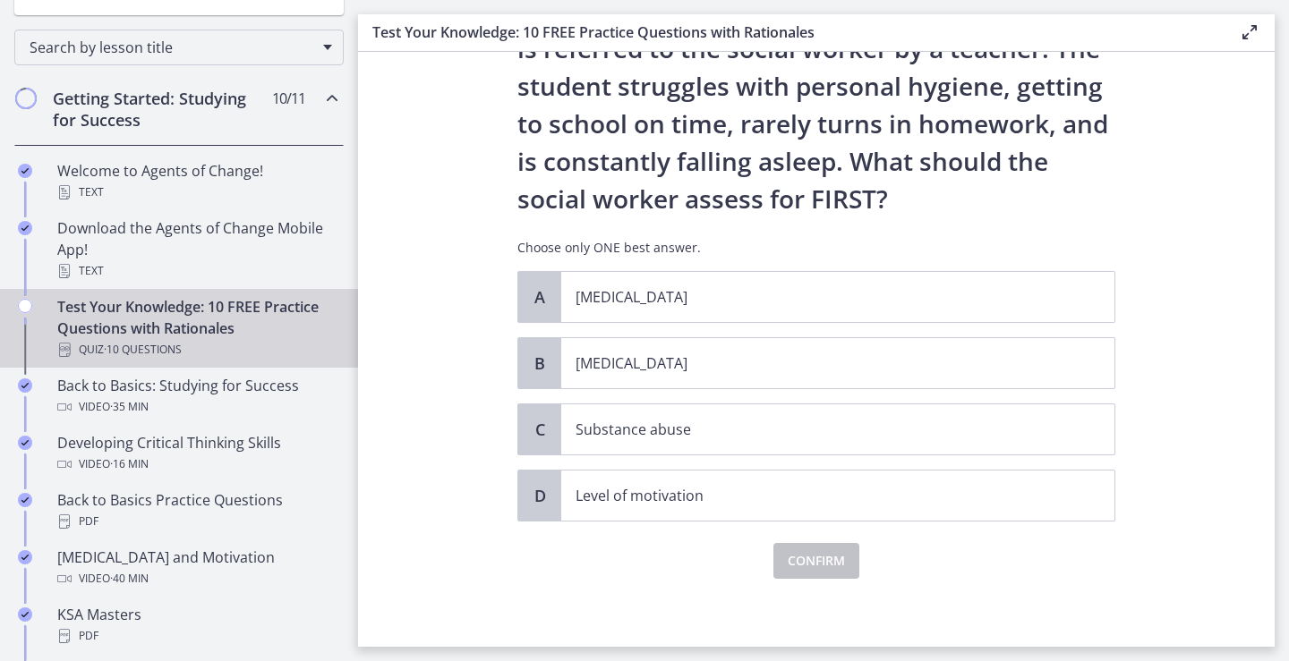
scroll to position [121, 0]
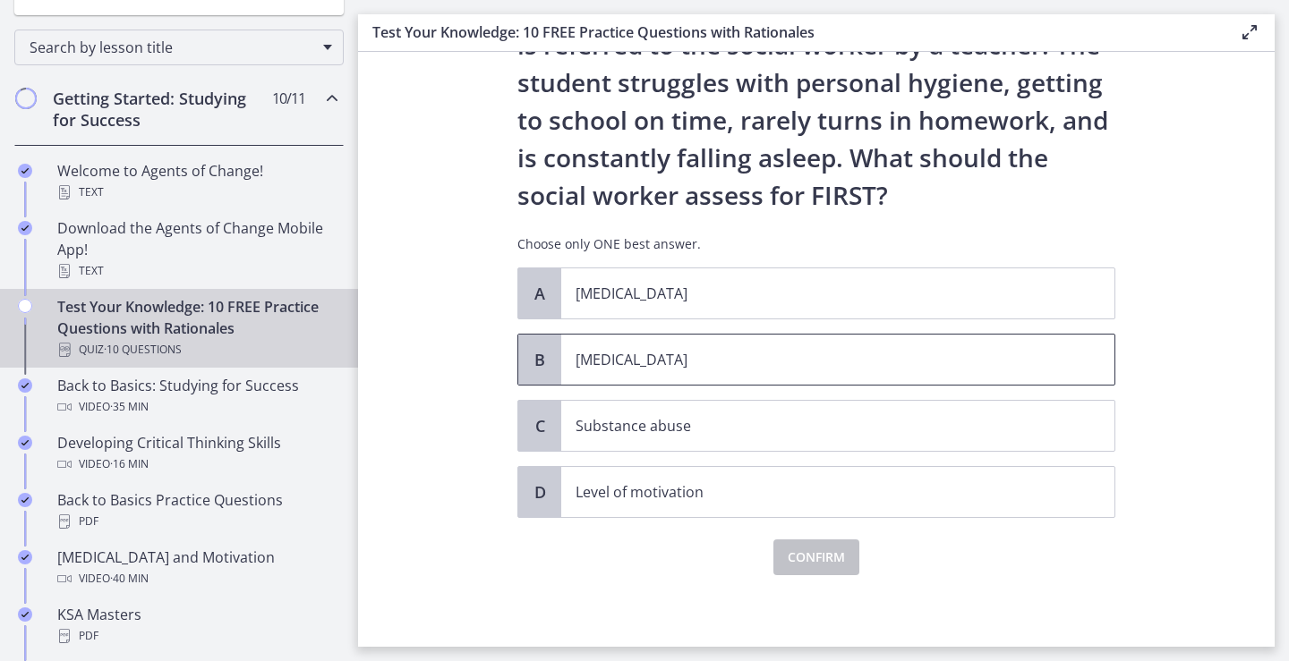
click at [561, 346] on span "[MEDICAL_DATA]" at bounding box center [837, 360] width 553 height 50
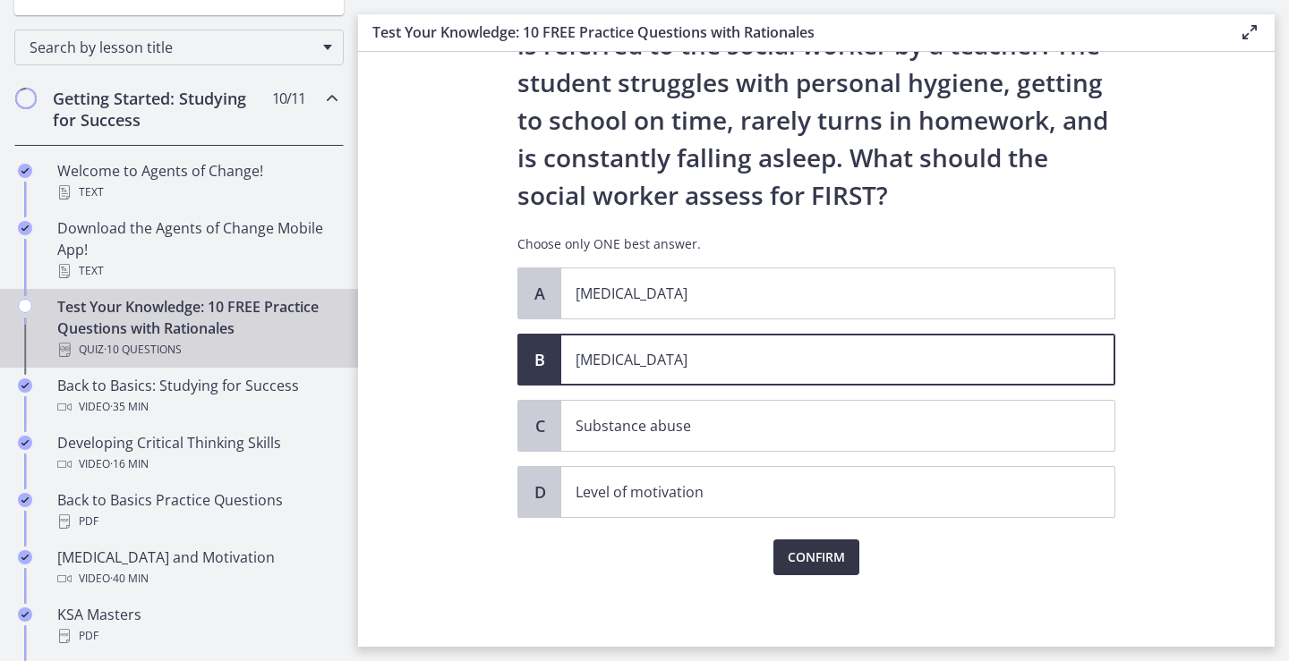
click at [806, 541] on button "Confirm" at bounding box center [816, 558] width 86 height 36
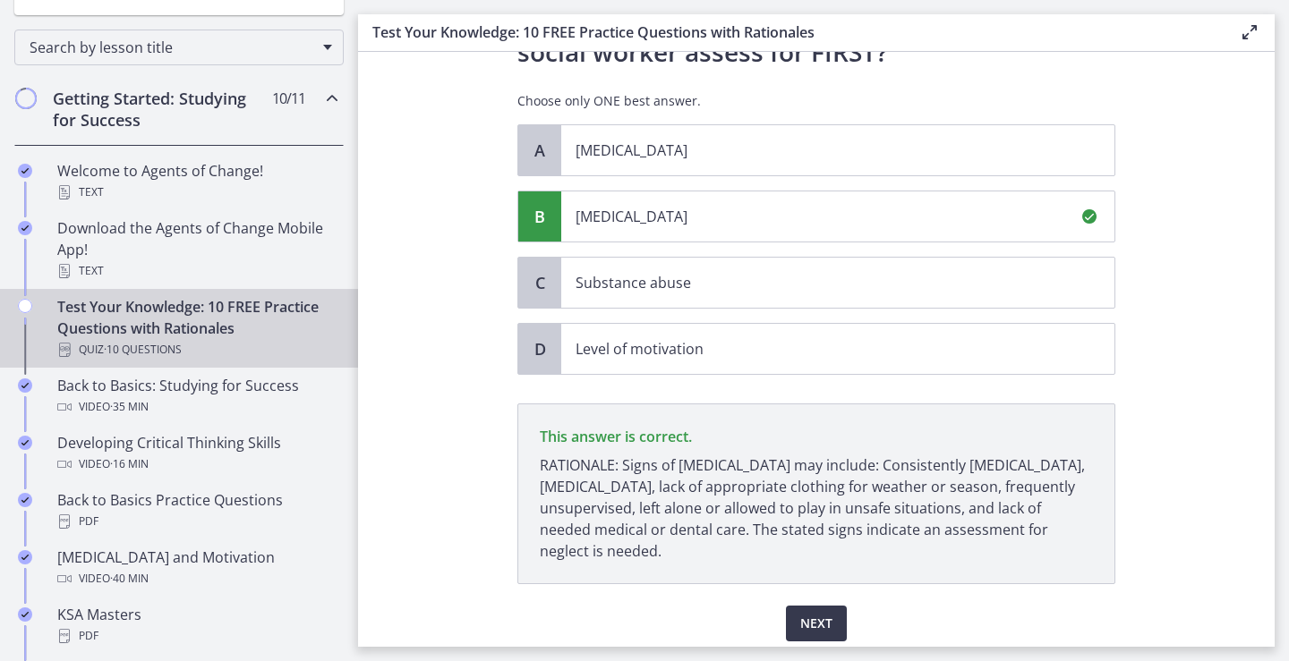
scroll to position [330, 0]
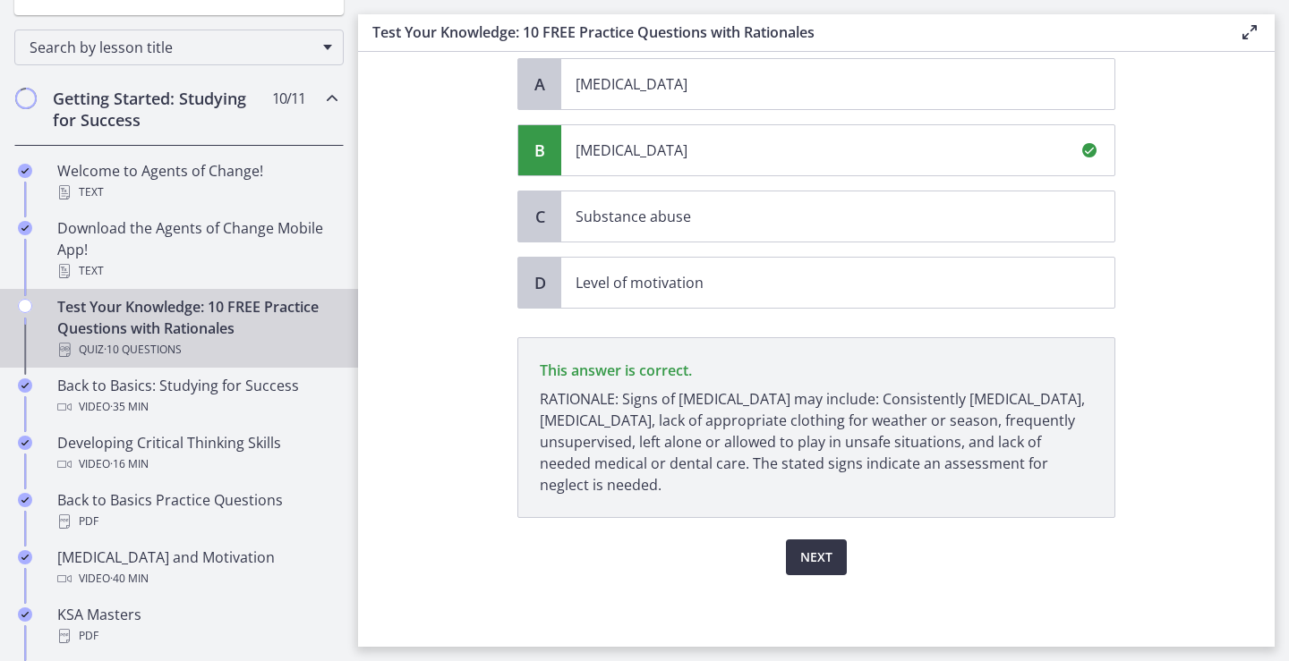
click at [789, 559] on button "Next" at bounding box center [816, 558] width 61 height 36
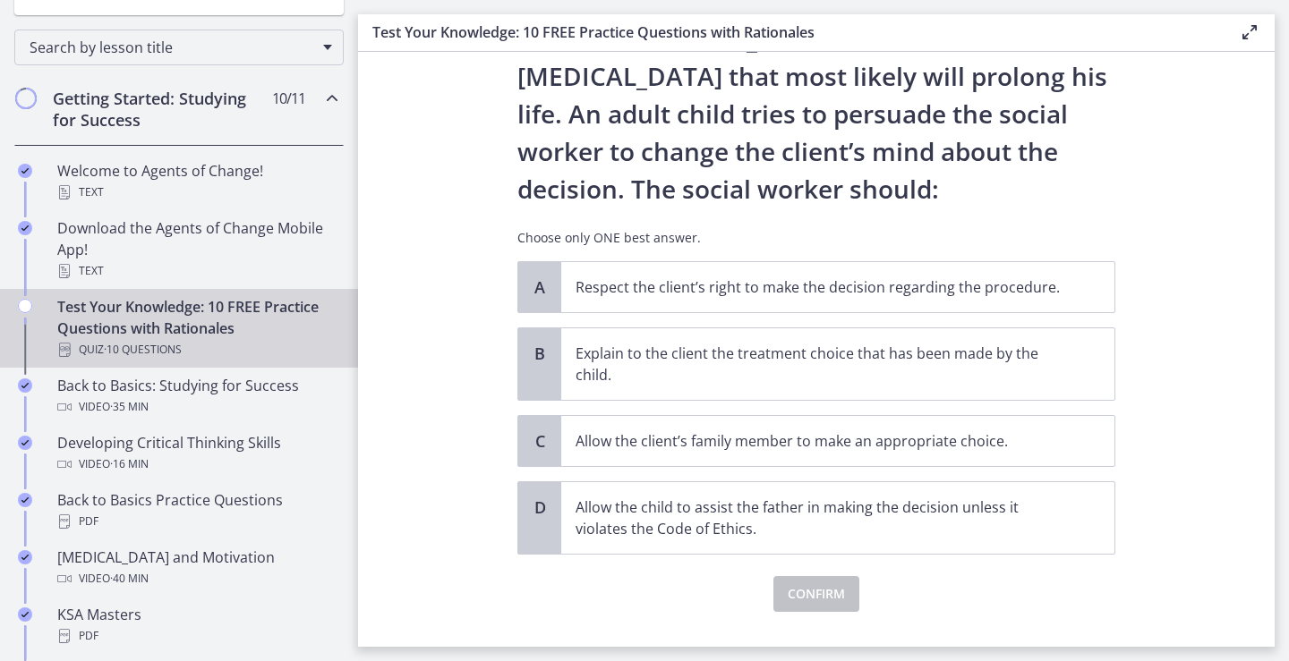
scroll to position [179, 0]
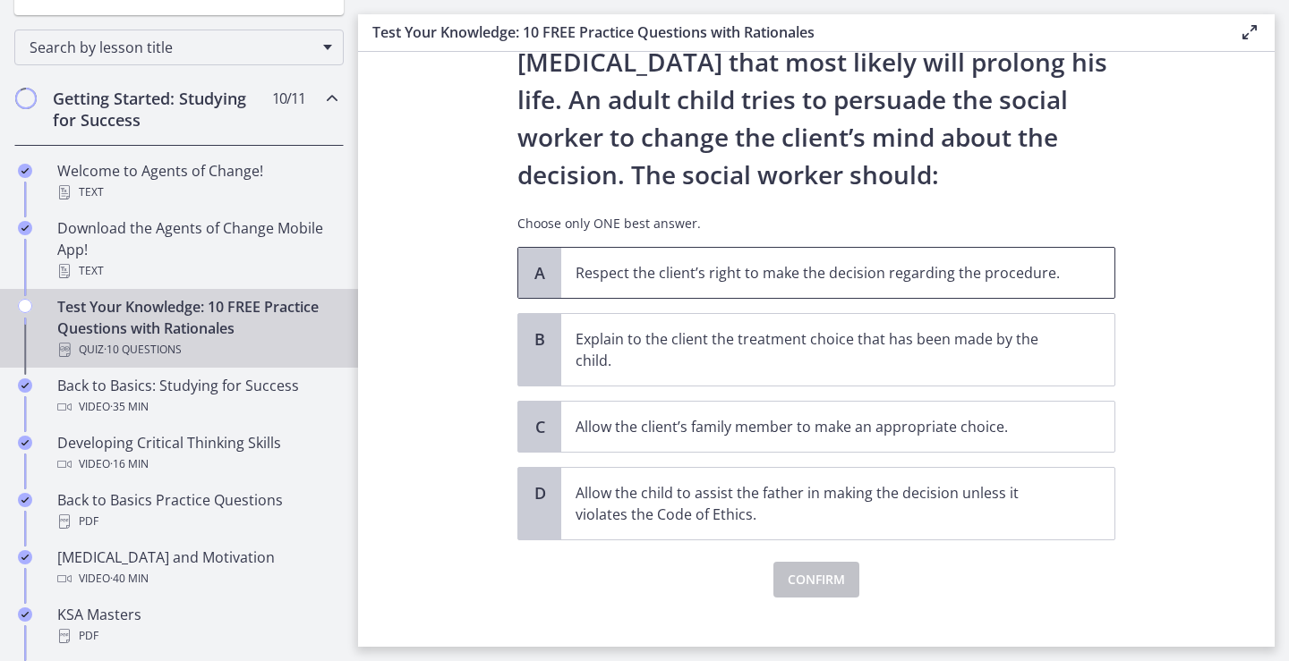
click at [960, 276] on p "Respect the client’s right to make the decision regarding the procedure." at bounding box center [820, 272] width 489 height 21
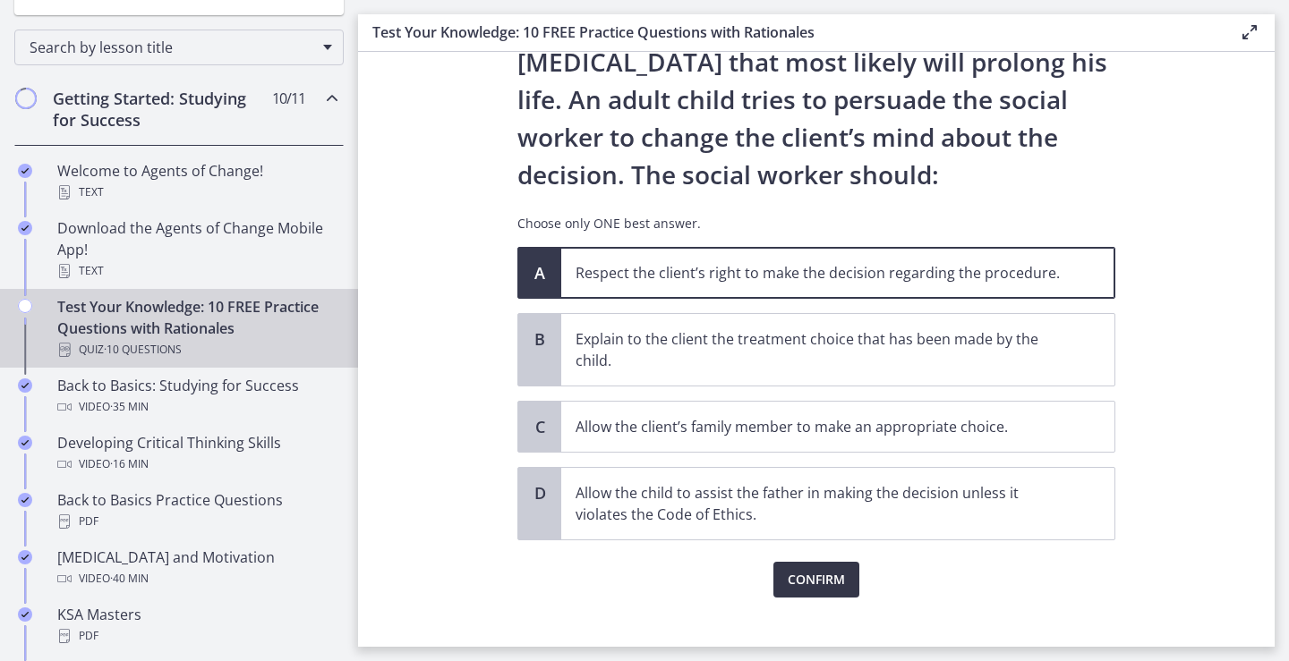
click at [820, 590] on span "Confirm" at bounding box center [816, 579] width 57 height 21
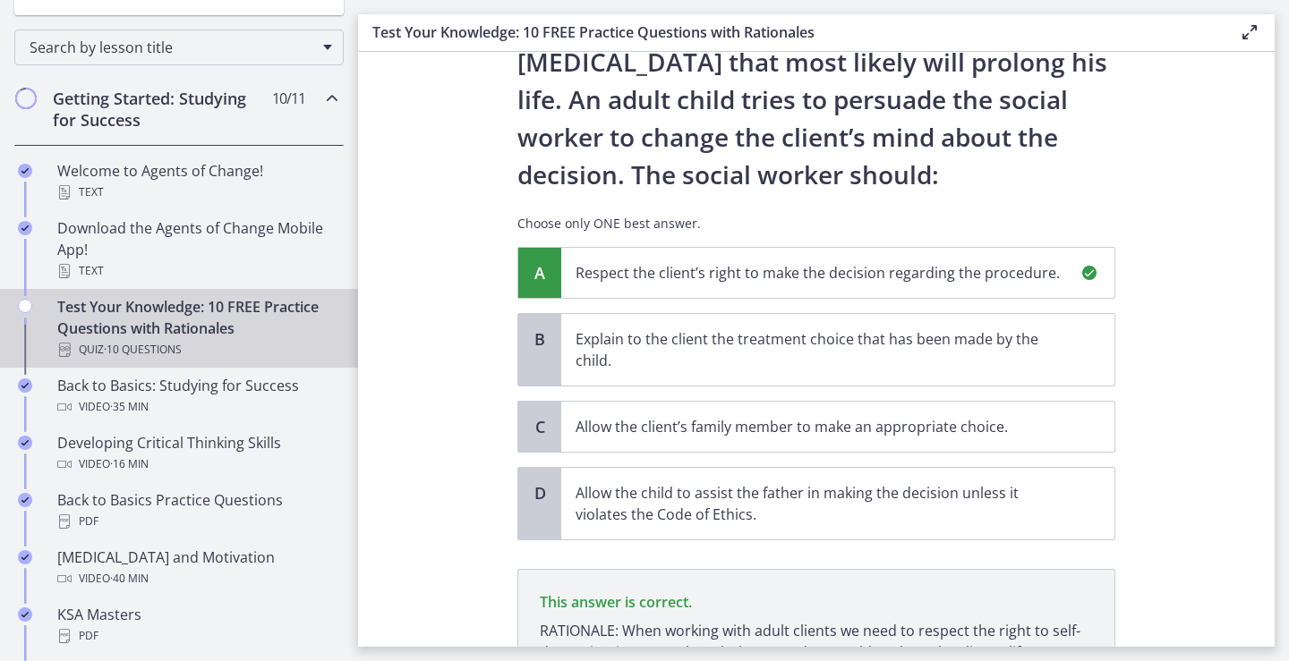
scroll to position [389, 0]
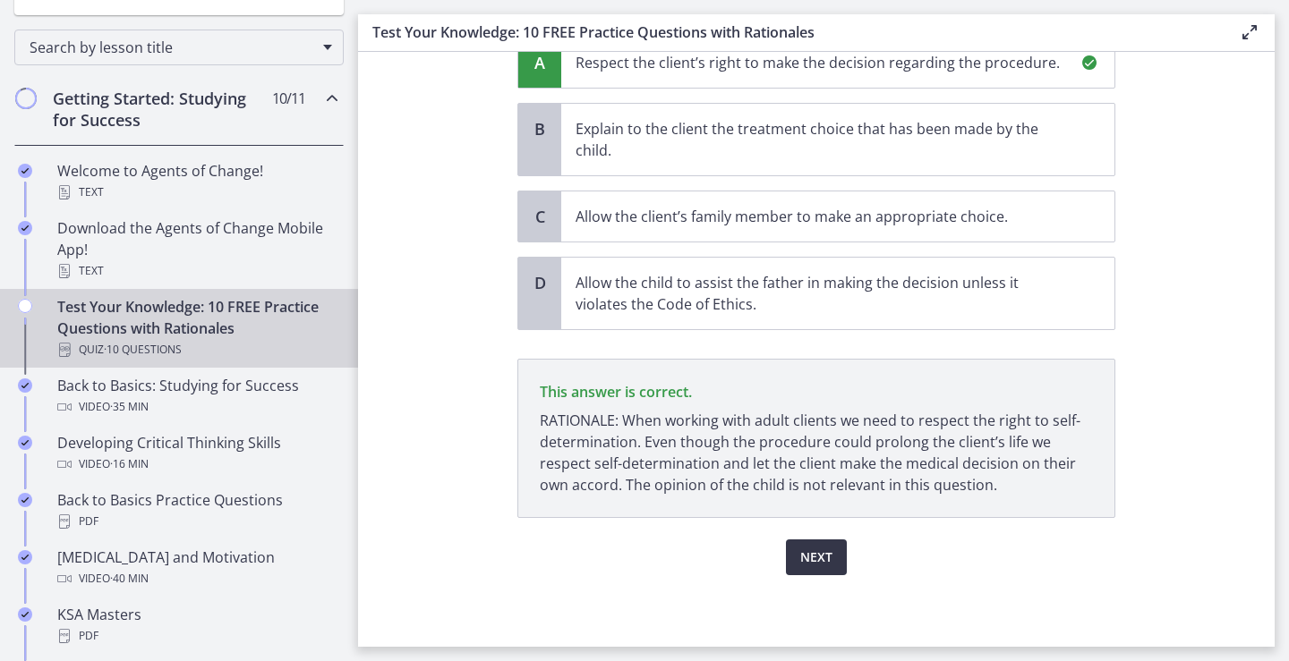
click at [822, 547] on span "Next" at bounding box center [816, 557] width 32 height 21
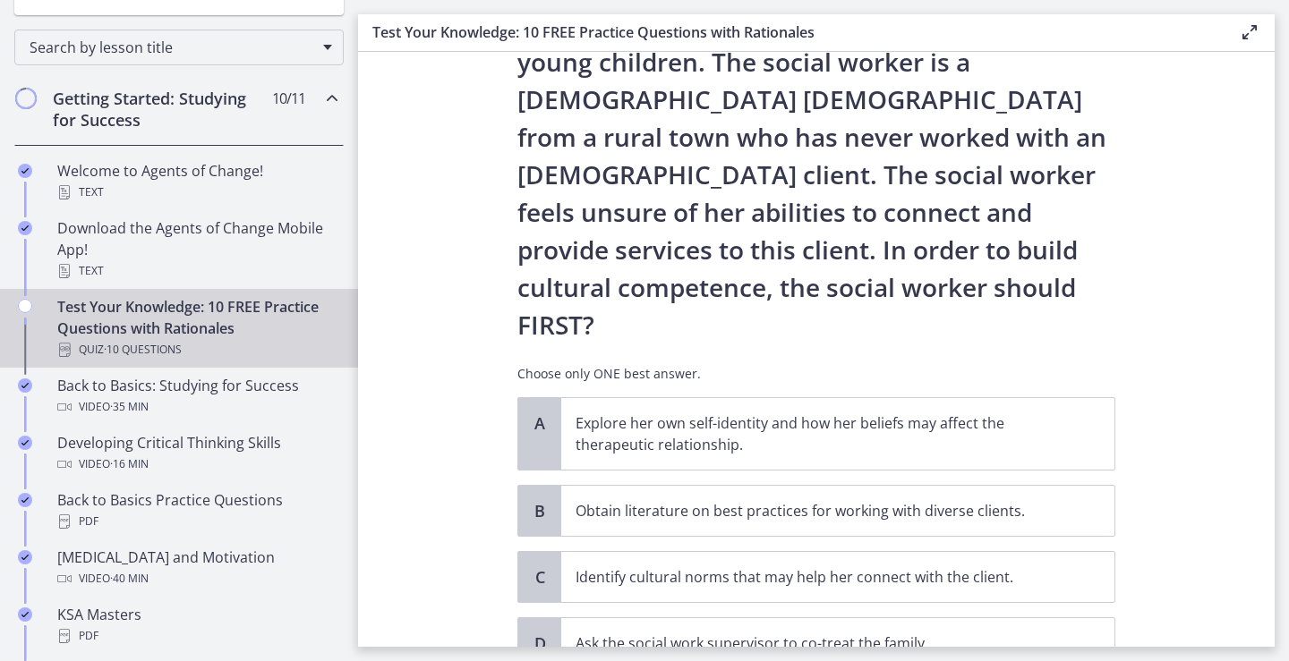
scroll to position [255, 0]
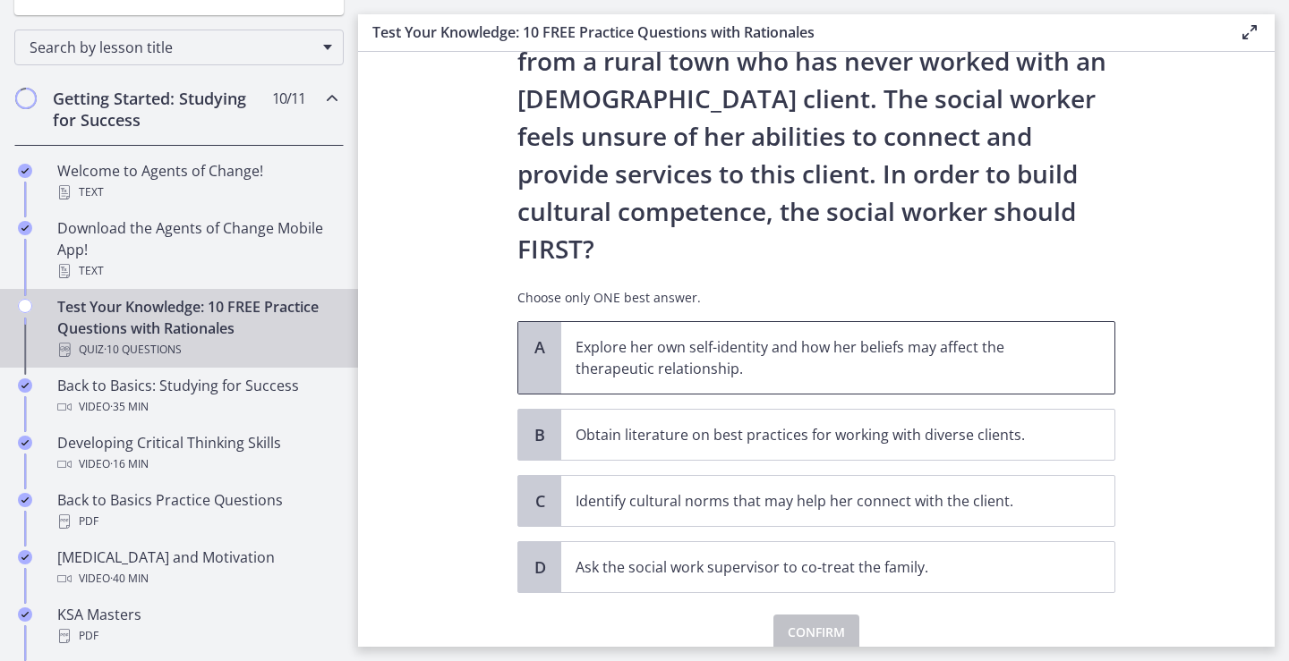
click at [810, 337] on p "Explore her own self-identity and how her beliefs may affect the therapeutic re…" at bounding box center [820, 358] width 489 height 43
click at [824, 622] on span "Confirm" at bounding box center [816, 632] width 57 height 21
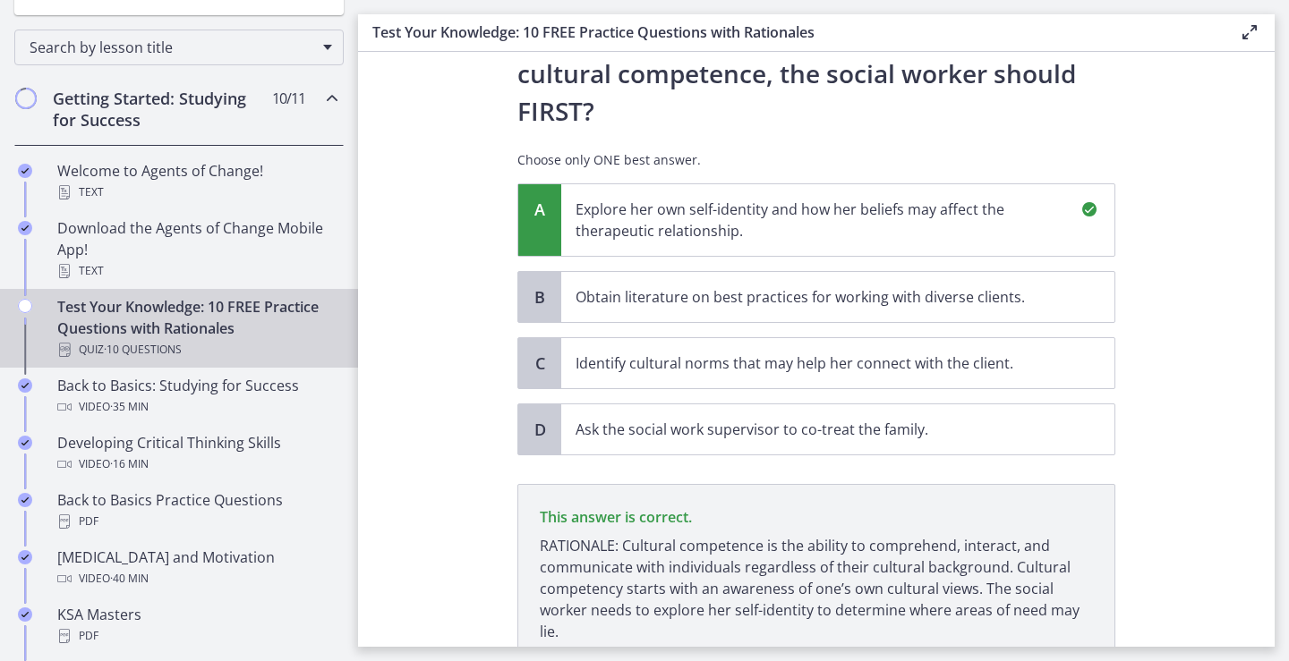
scroll to position [465, 0]
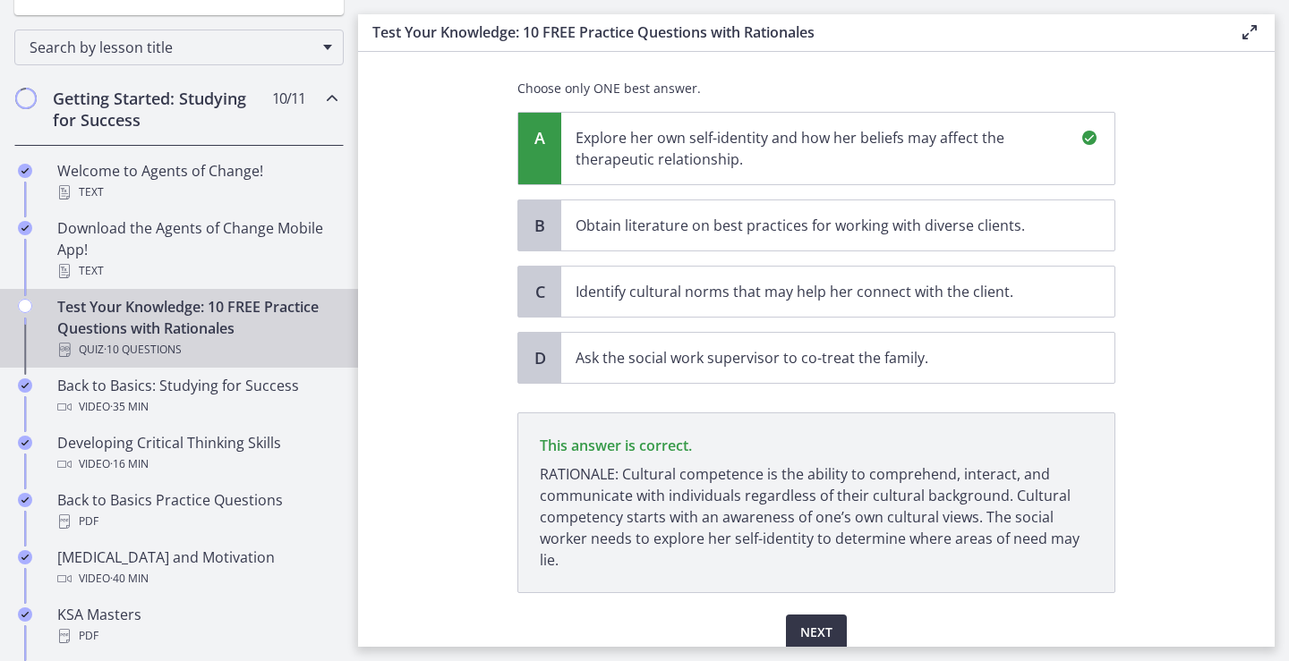
click at [813, 615] on button "Next" at bounding box center [816, 633] width 61 height 36
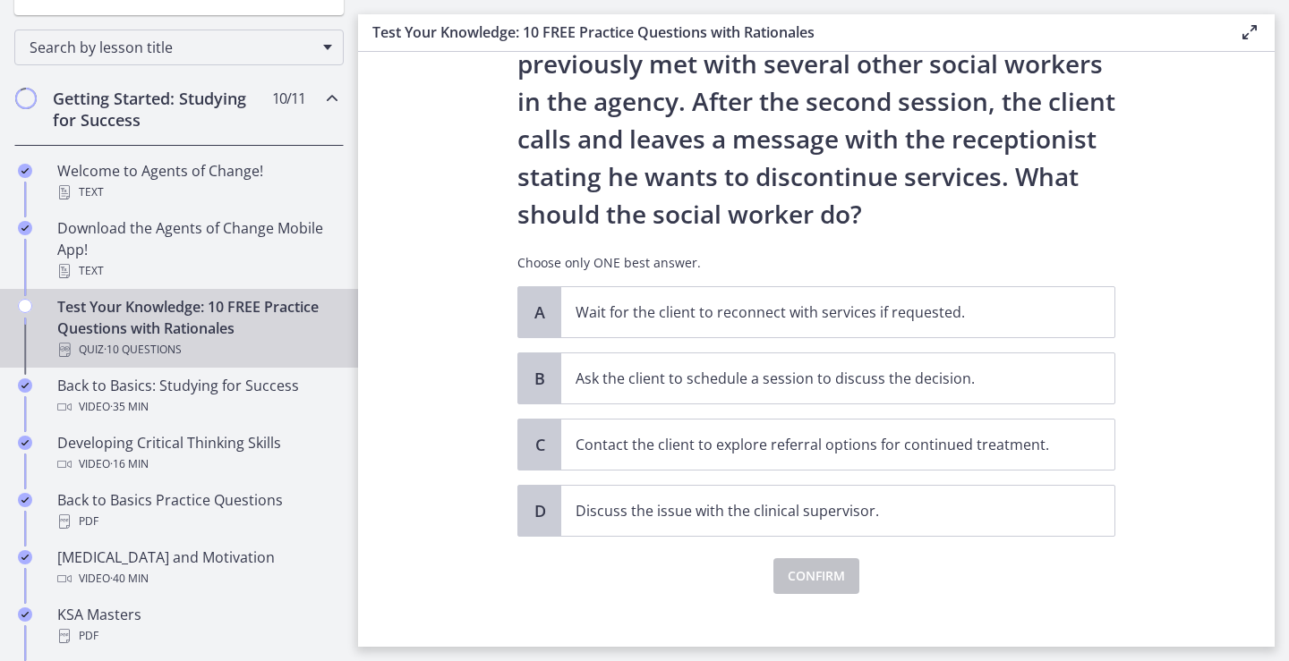
scroll to position [158, 0]
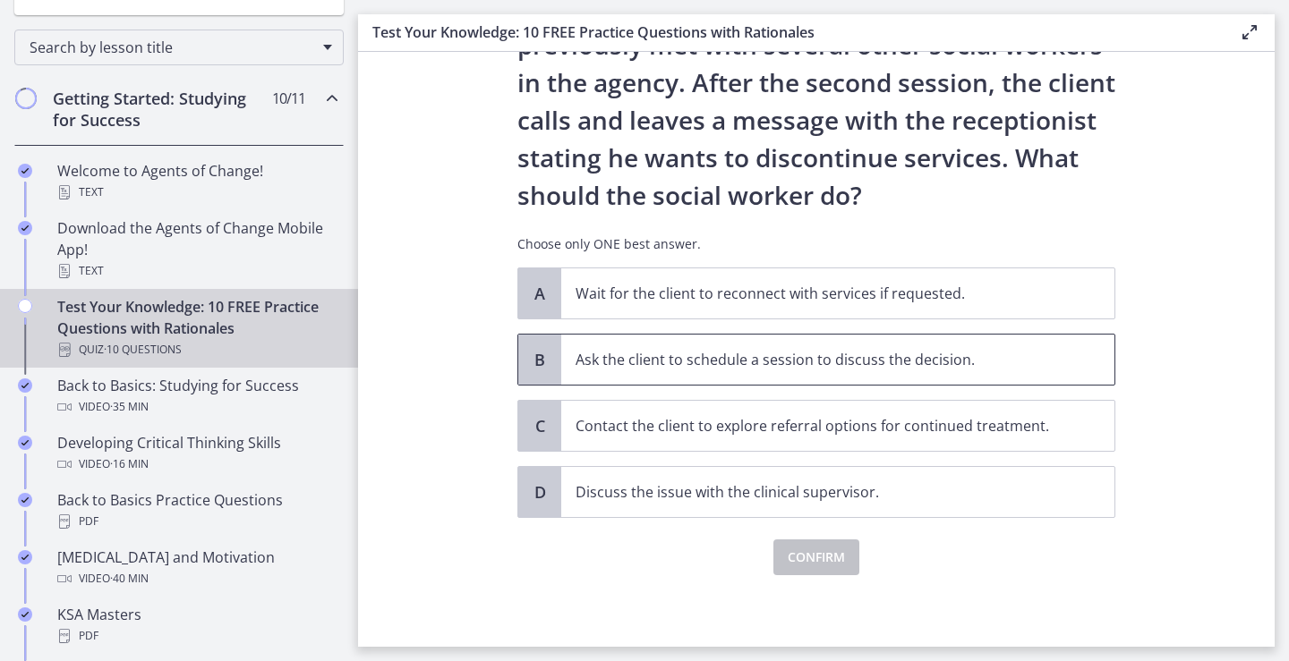
click at [786, 362] on p "Ask the client to schedule a session to discuss the decision." at bounding box center [820, 359] width 489 height 21
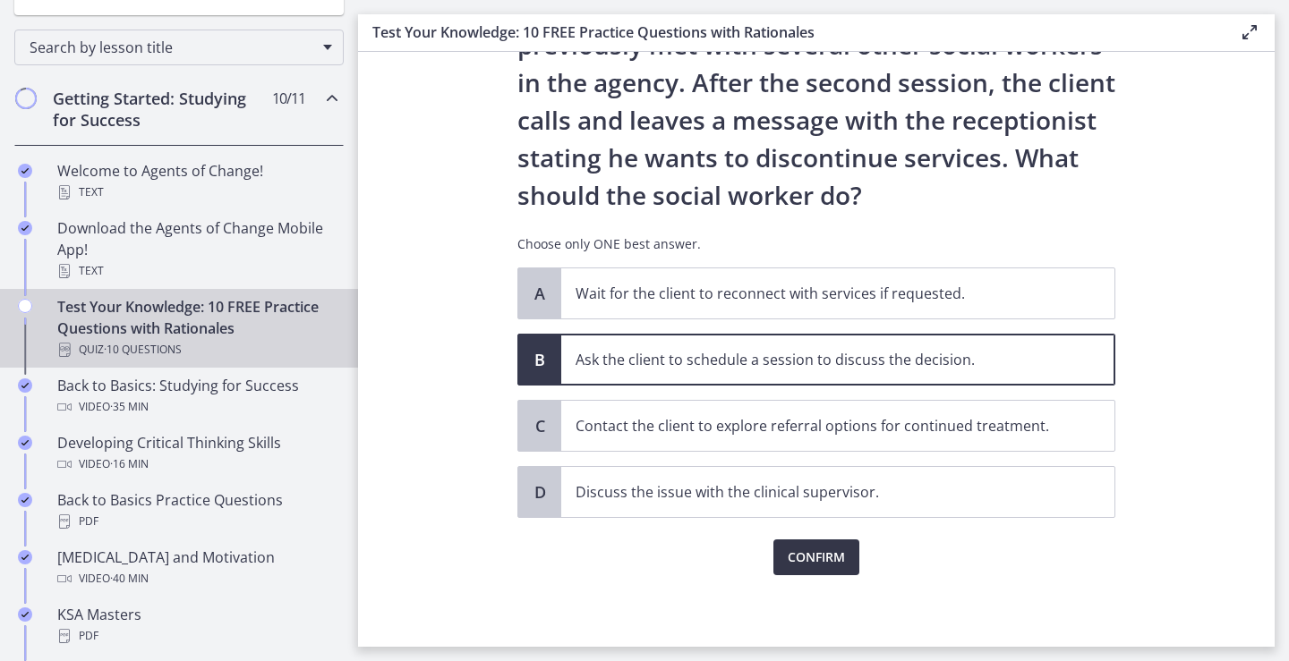
click at [812, 557] on span "Confirm" at bounding box center [816, 557] width 57 height 21
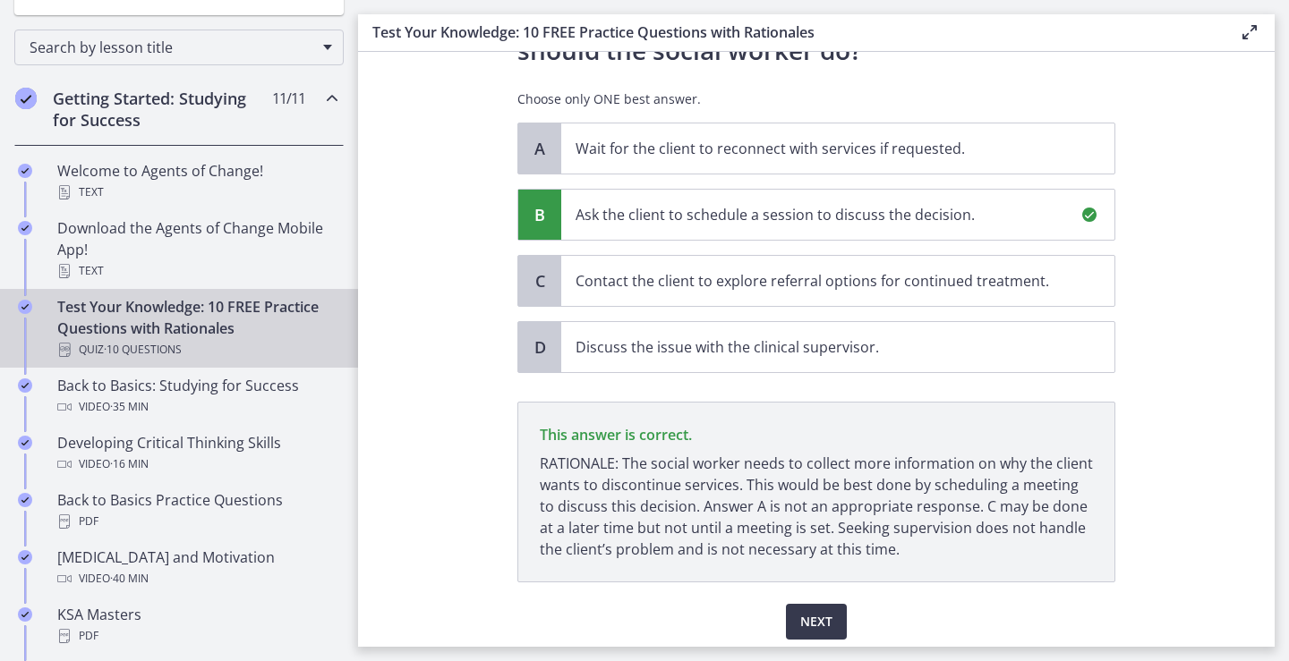
scroll to position [368, 0]
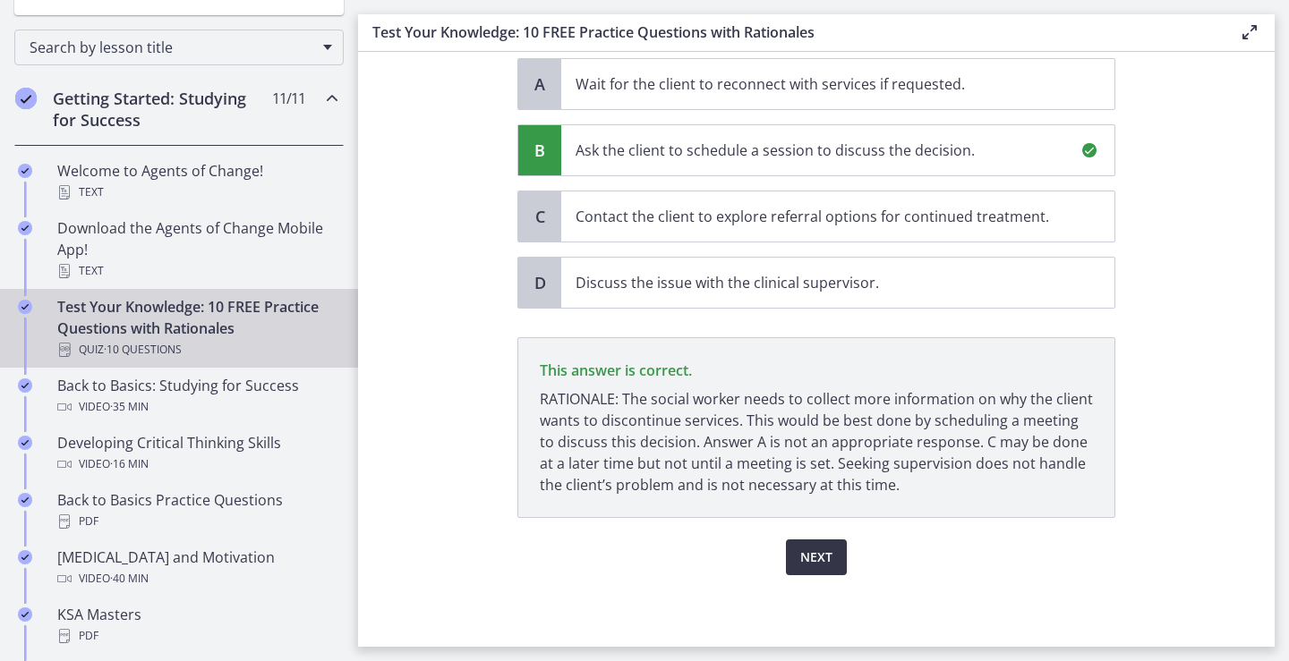
click at [814, 557] on span "Next" at bounding box center [816, 557] width 32 height 21
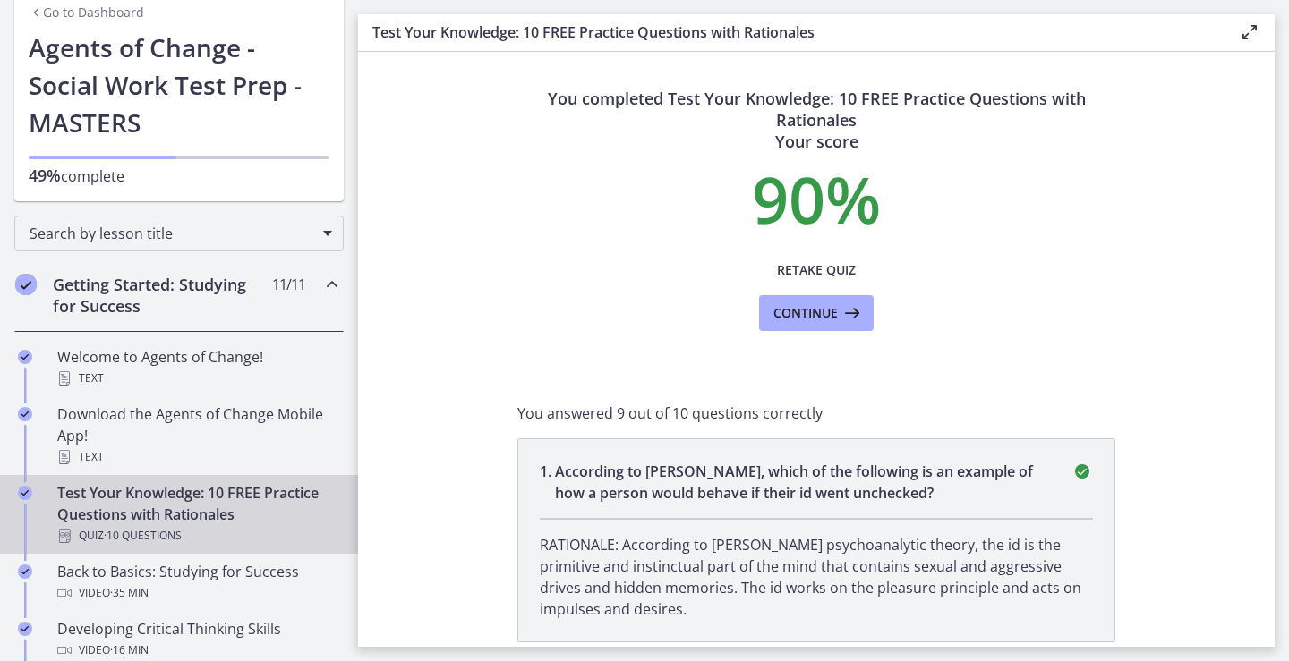
scroll to position [0, 0]
